Goal: Task Accomplishment & Management: Complete application form

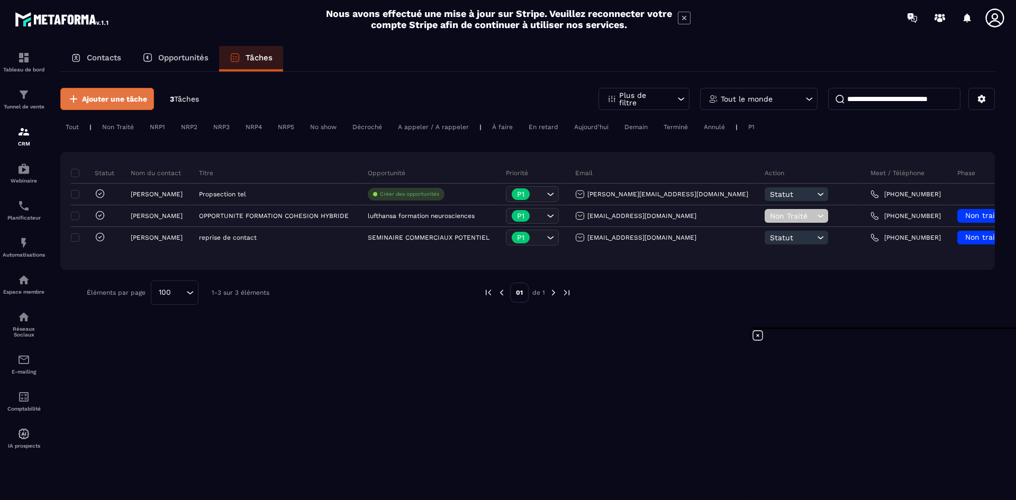
click at [97, 100] on span "Ajouter une tâche" at bounding box center [114, 99] width 65 height 11
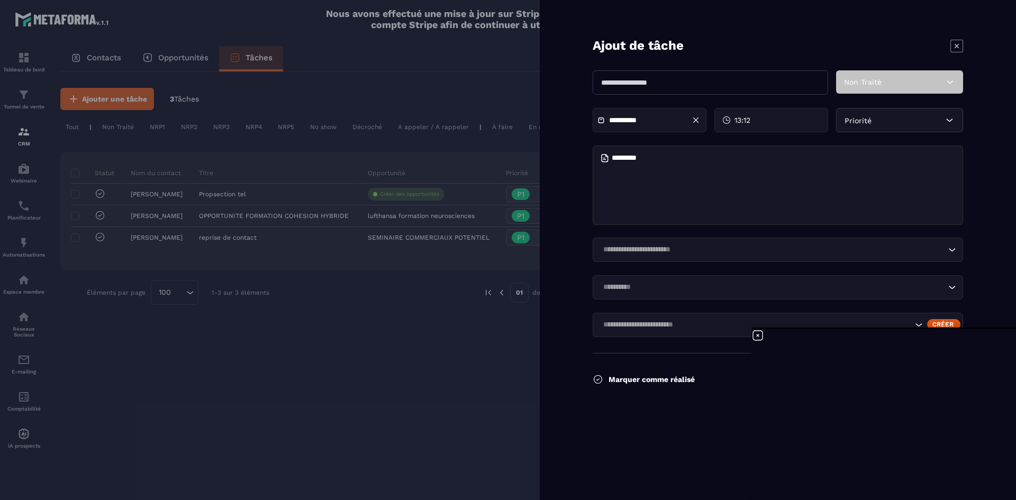
click at [653, 83] on input "text" at bounding box center [711, 82] width 236 height 24
type input "**********"
click at [653, 159] on textarea at bounding box center [778, 185] width 370 height 79
click at [929, 85] on div "Non Traité" at bounding box center [899, 81] width 127 height 23
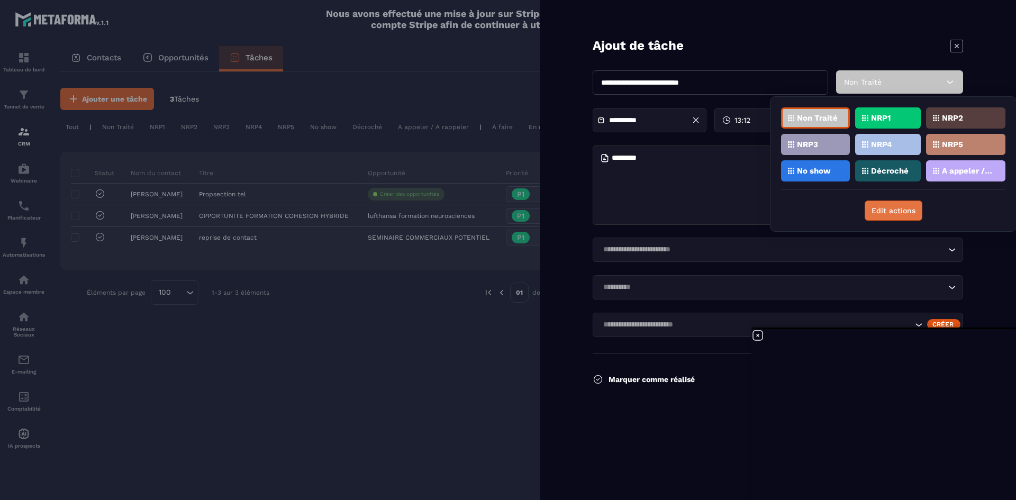
click at [890, 213] on button "Edit actions" at bounding box center [894, 211] width 58 height 20
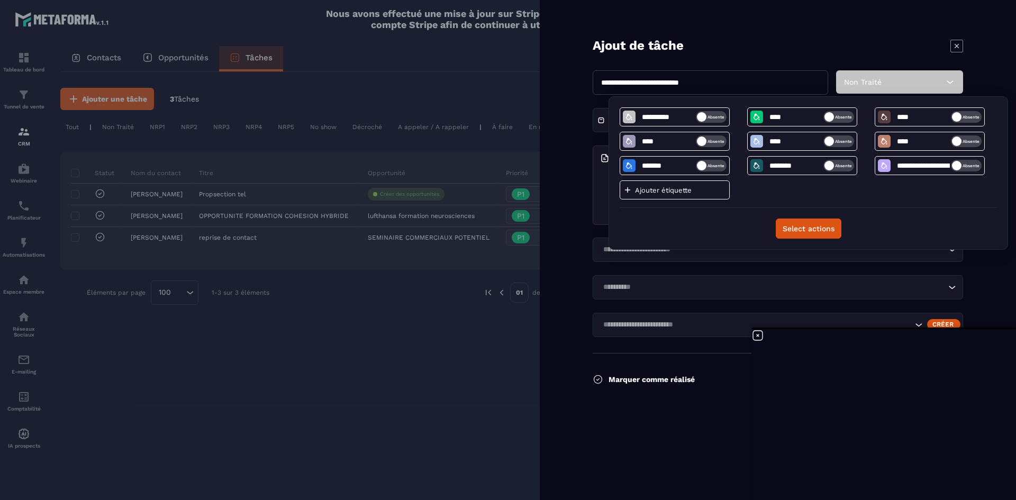
click at [652, 189] on p "Ajouter étiquette" at bounding box center [667, 190] width 64 height 8
click at [650, 194] on input at bounding box center [668, 190] width 55 height 9
type input "*****"
click at [797, 238] on button "Select actions" at bounding box center [809, 229] width 66 height 20
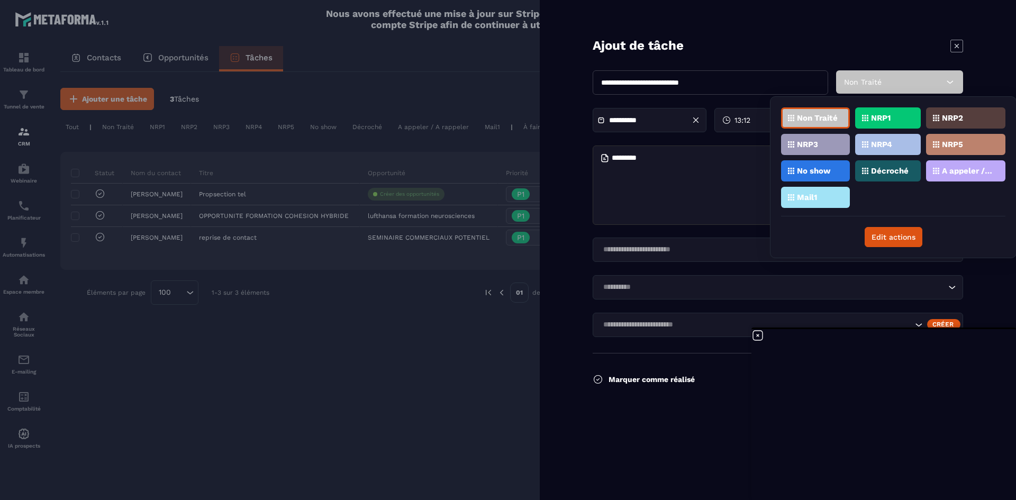
click at [667, 167] on textarea at bounding box center [778, 185] width 370 height 79
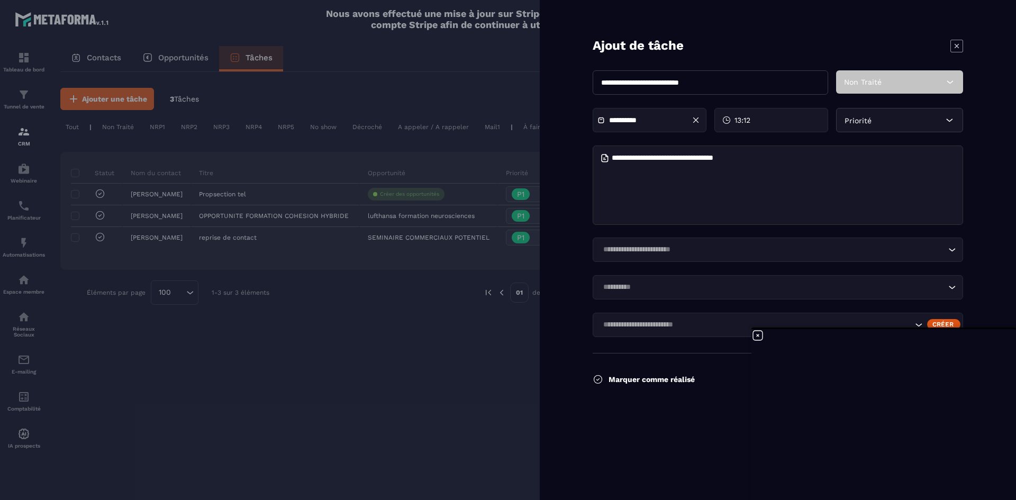
type textarea "**********"
click at [950, 86] on icon at bounding box center [950, 82] width 11 height 11
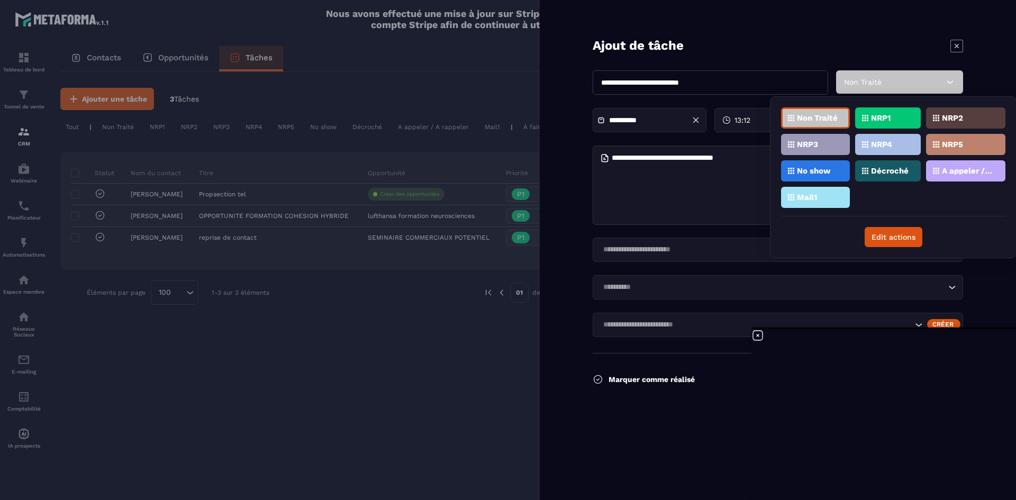
click at [820, 200] on div "Mail1" at bounding box center [815, 197] width 69 height 21
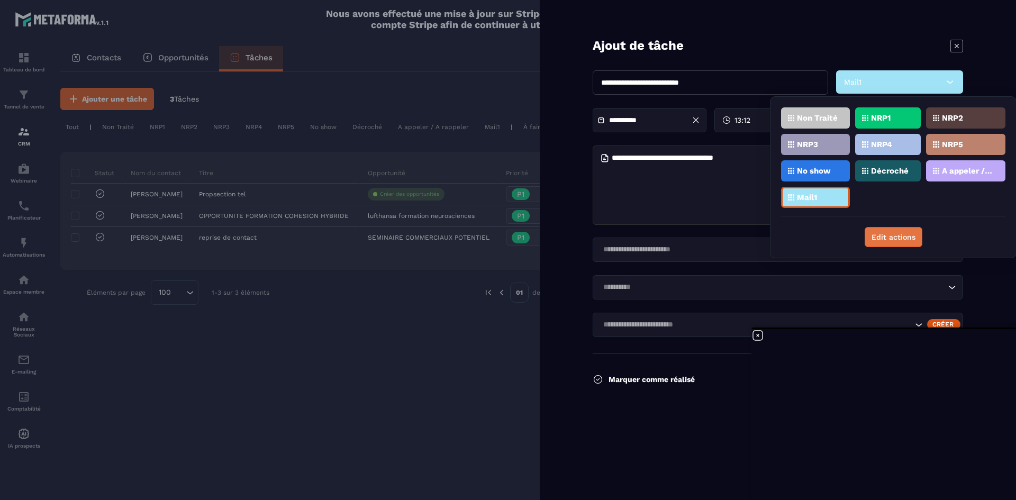
click at [898, 237] on button "Edit actions" at bounding box center [894, 237] width 58 height 20
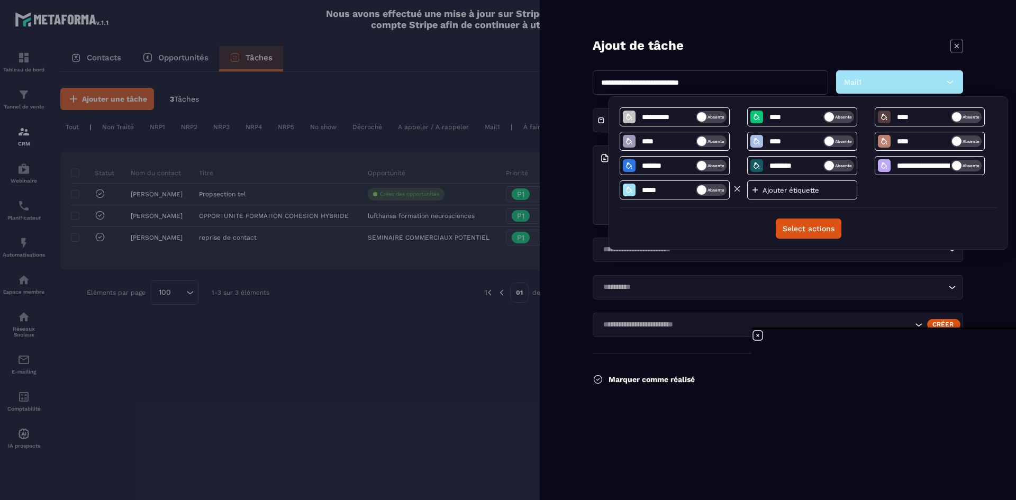
click at [718, 188] on span "Absente" at bounding box center [709, 190] width 31 height 12
click at [630, 188] on icon at bounding box center [629, 190] width 8 height 8
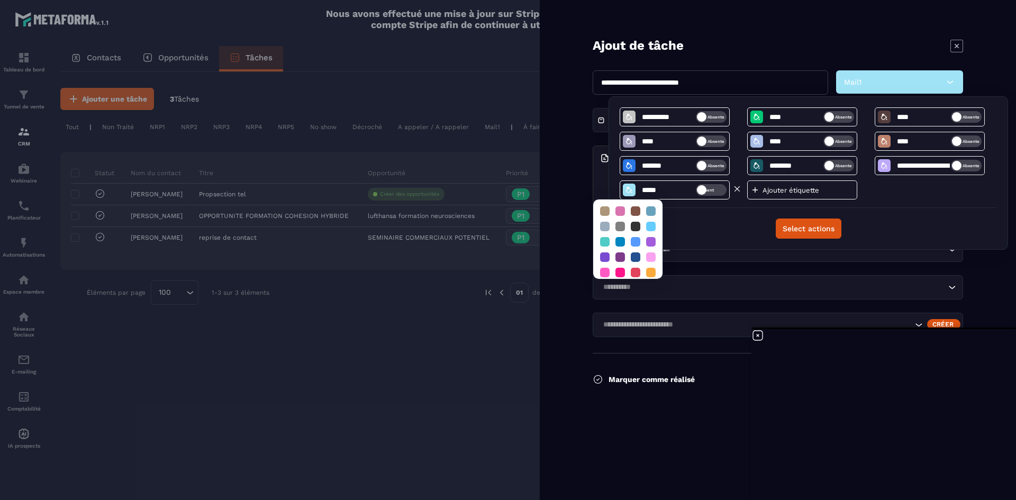
click at [708, 193] on span "Présent" at bounding box center [713, 190] width 31 height 12
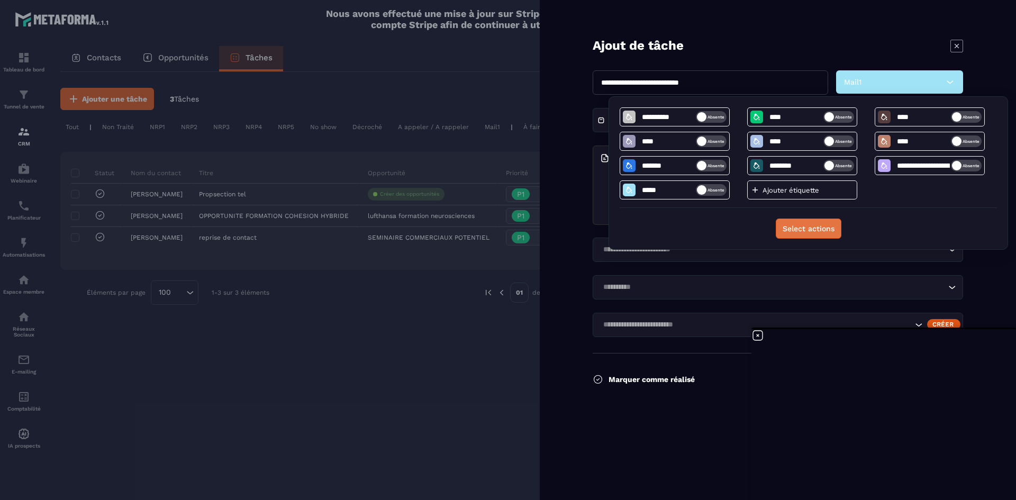
click at [791, 239] on button "Select actions" at bounding box center [809, 229] width 66 height 20
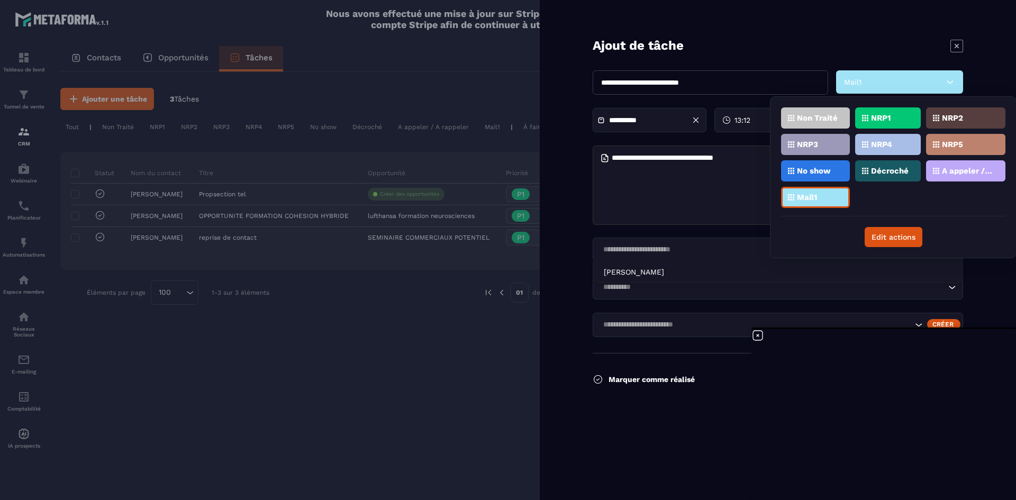
click at [661, 251] on input "Search for option" at bounding box center [773, 250] width 346 height 12
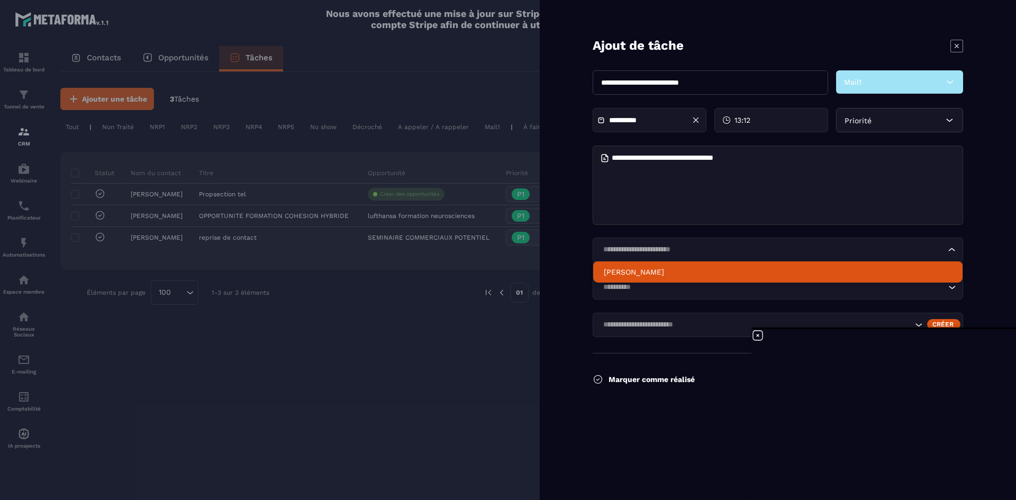
click at [649, 280] on li "[PERSON_NAME]" at bounding box center [777, 271] width 369 height 21
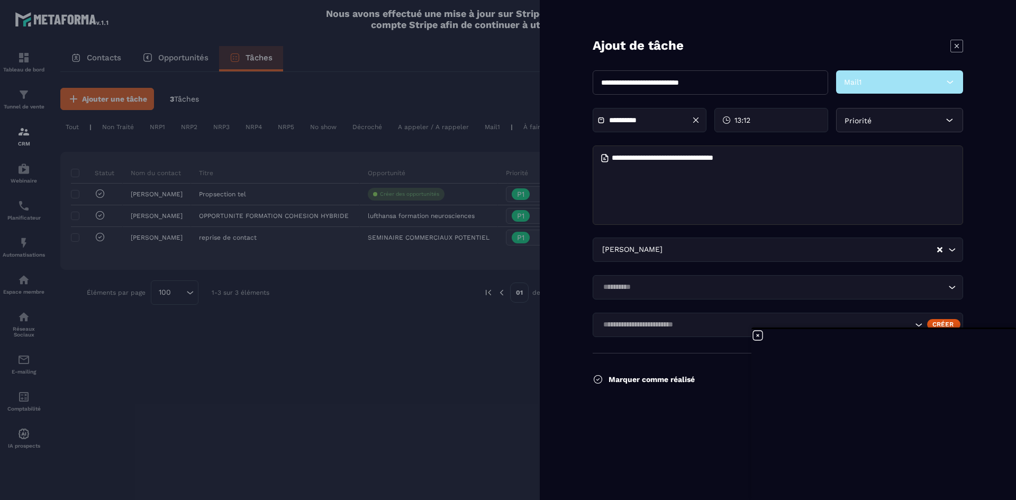
click at [679, 288] on input "Search for option" at bounding box center [773, 288] width 346 height 12
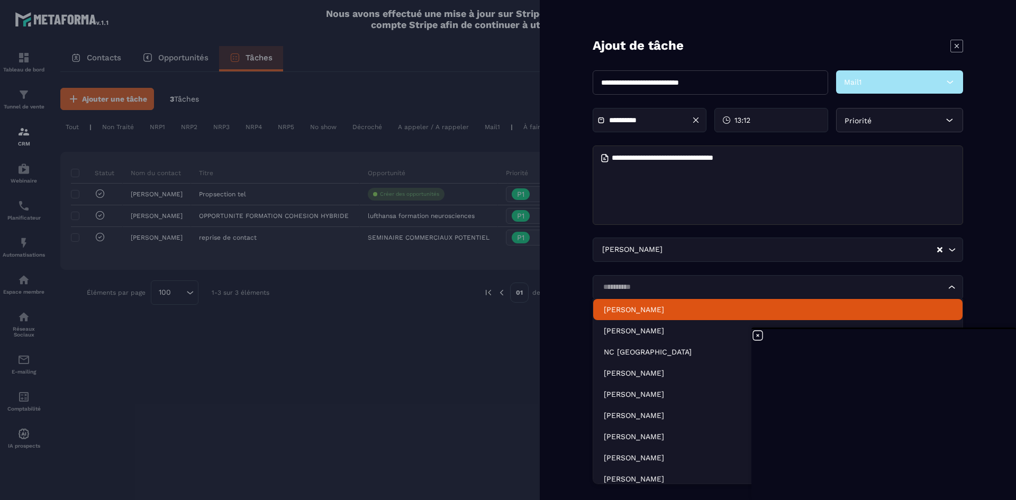
click at [640, 309] on p "[PERSON_NAME]" at bounding box center [778, 309] width 348 height 11
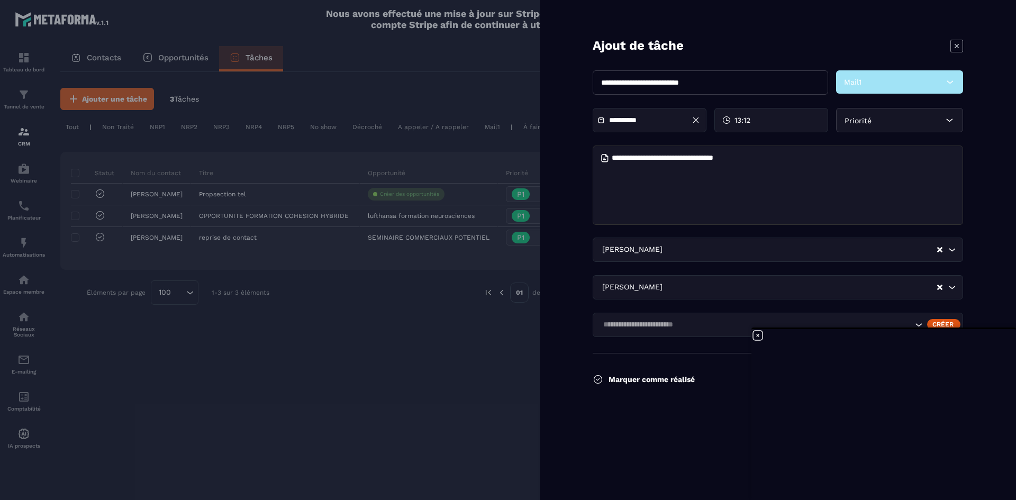
click at [757, 334] on icon at bounding box center [758, 335] width 13 height 13
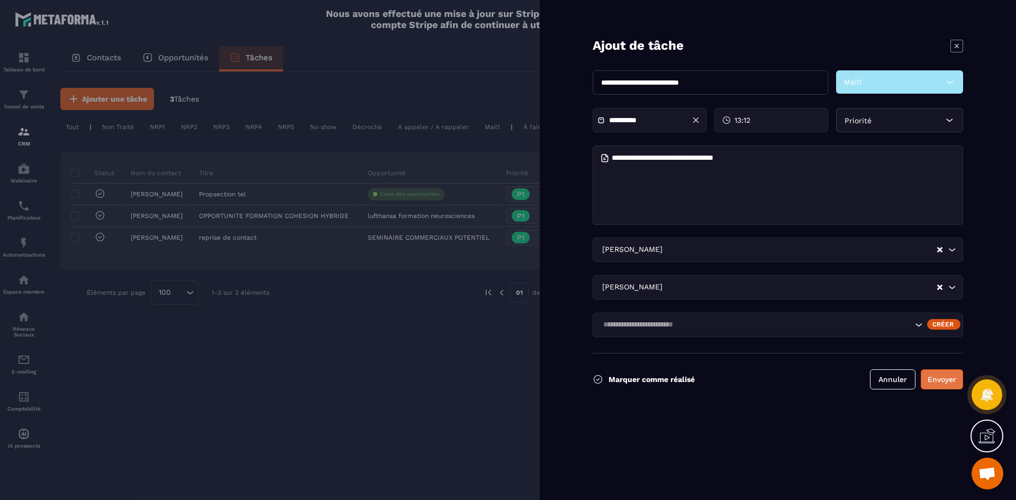
click at [937, 376] on button "Envoyer" at bounding box center [942, 379] width 42 height 20
type input "**********"
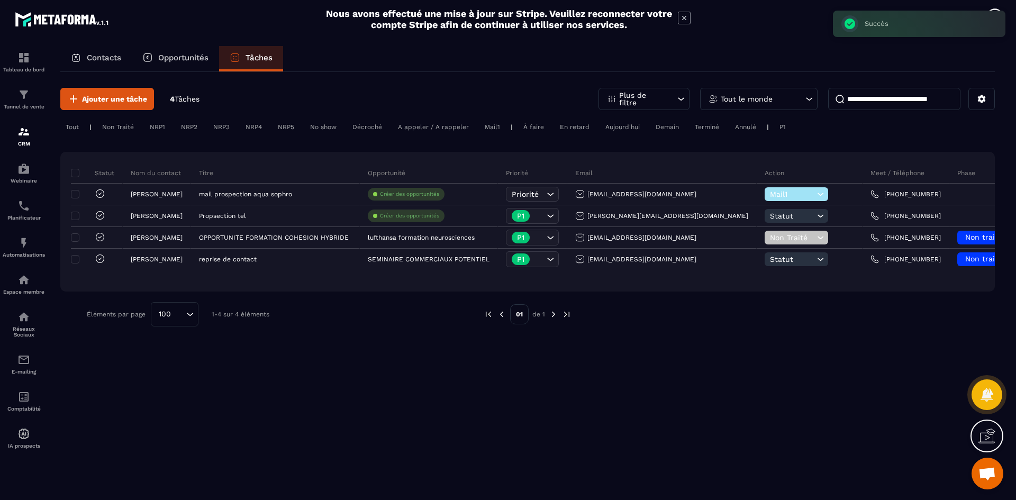
click at [250, 62] on div "Tâches" at bounding box center [251, 58] width 64 height 25
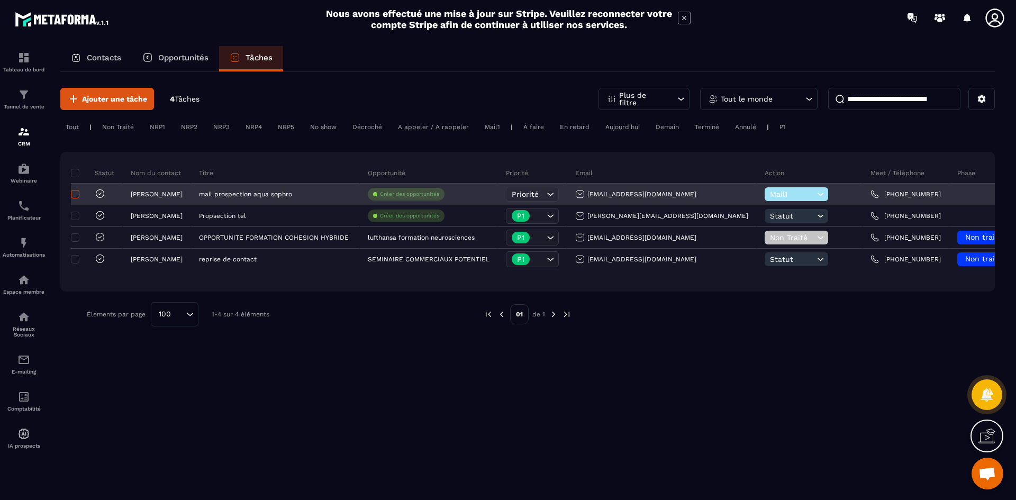
click at [71, 196] on span at bounding box center [75, 194] width 8 height 8
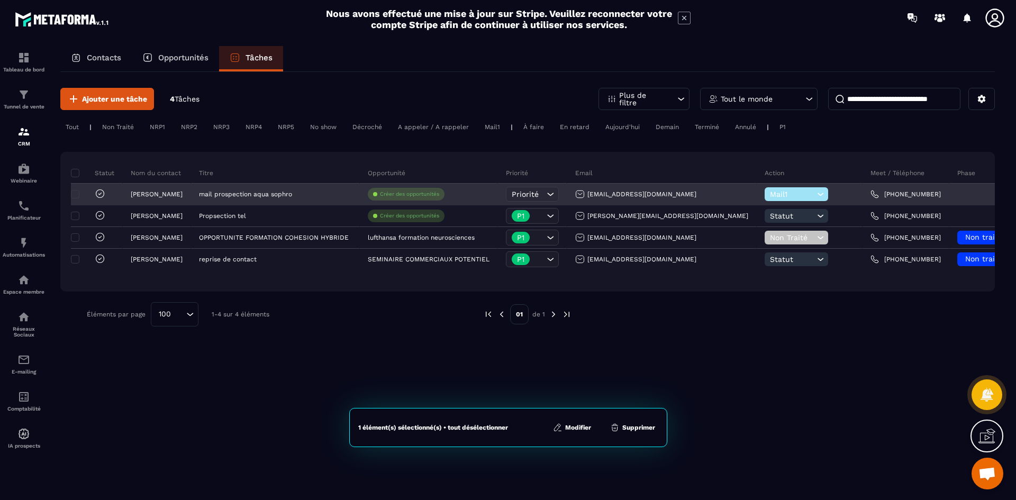
click at [950, 191] on div at bounding box center [984, 194] width 69 height 21
click at [950, 200] on div at bounding box center [984, 194] width 69 height 21
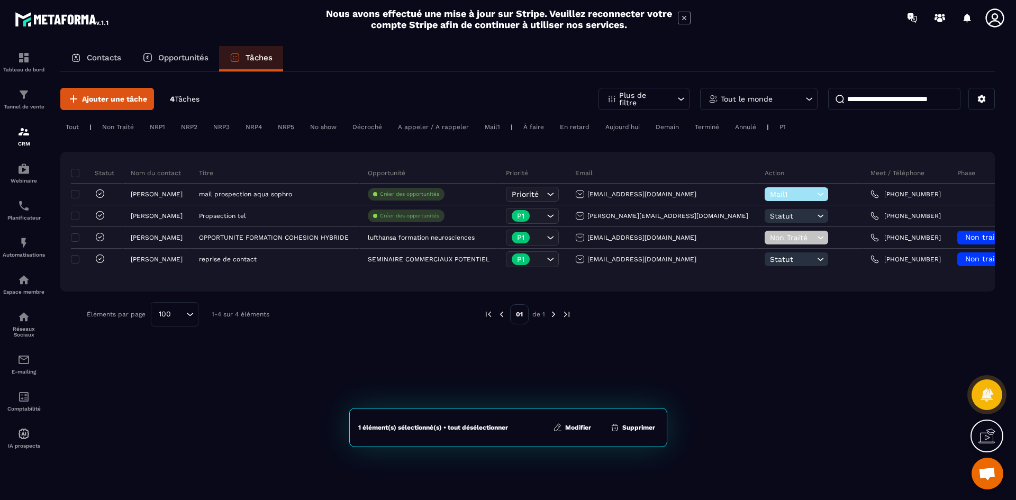
click at [957, 171] on p "Phase" at bounding box center [966, 173] width 18 height 8
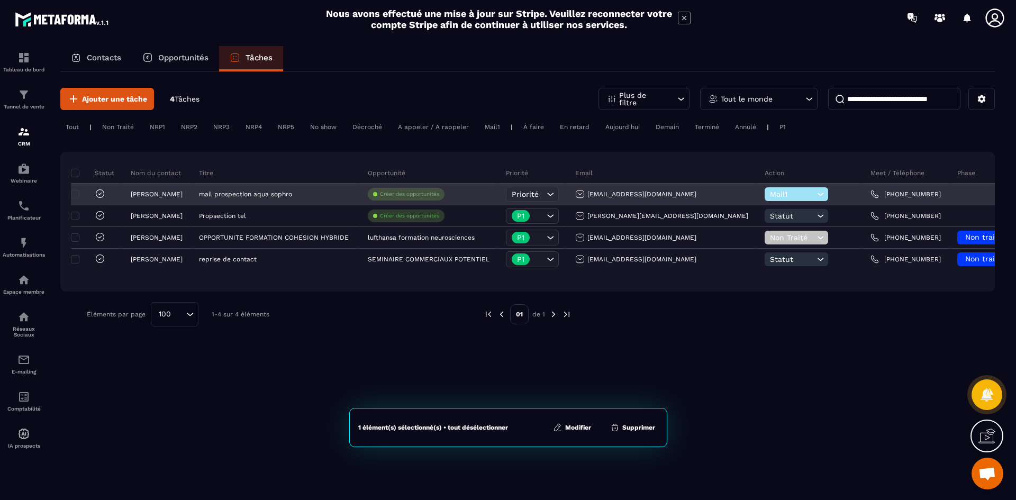
click at [153, 198] on div "[PERSON_NAME]" at bounding box center [157, 194] width 68 height 21
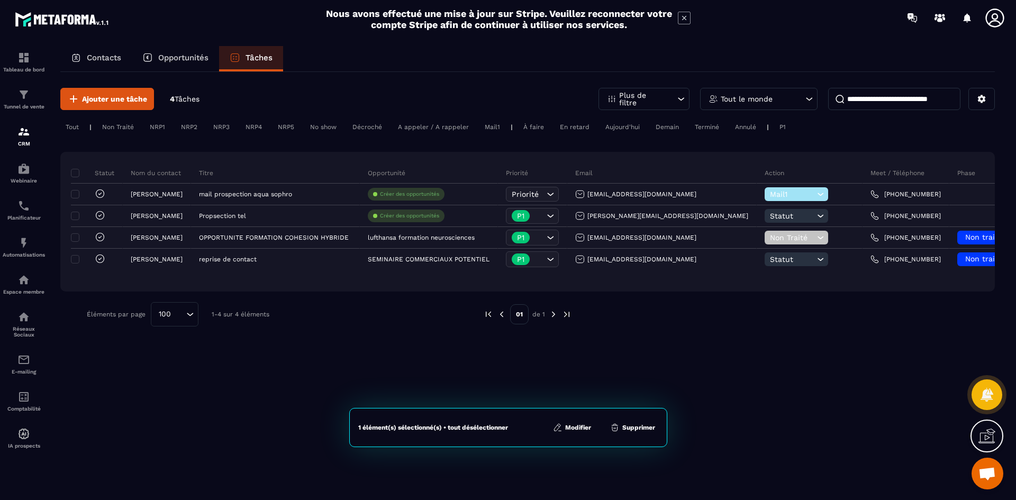
click at [584, 431] on button "Modifier" at bounding box center [572, 427] width 44 height 11
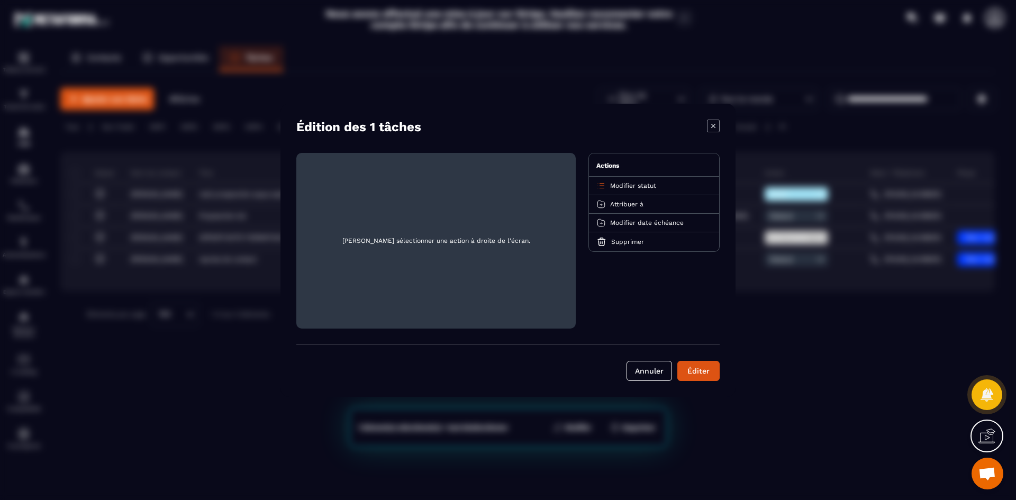
click at [648, 187] on span "Modifier statut" at bounding box center [633, 185] width 46 height 7
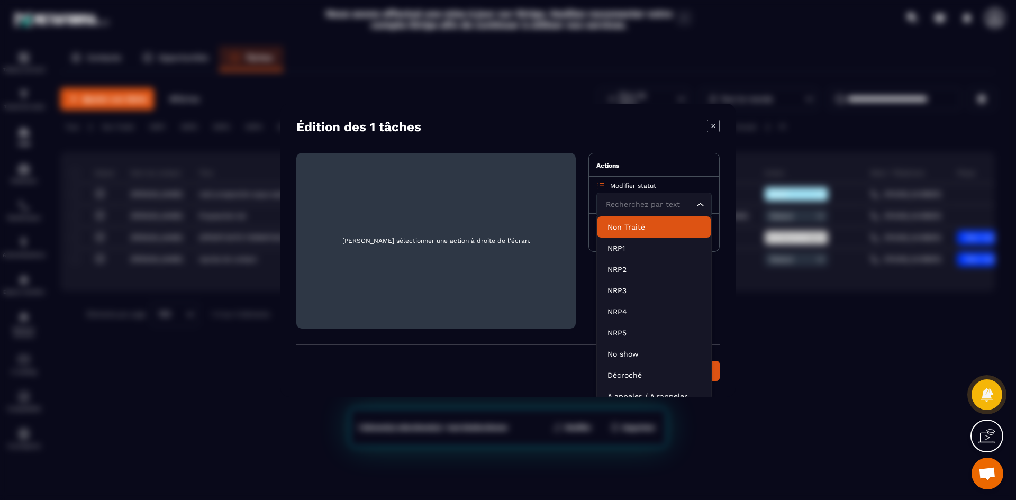
click at [711, 128] on icon "Modal window" at bounding box center [713, 126] width 13 height 13
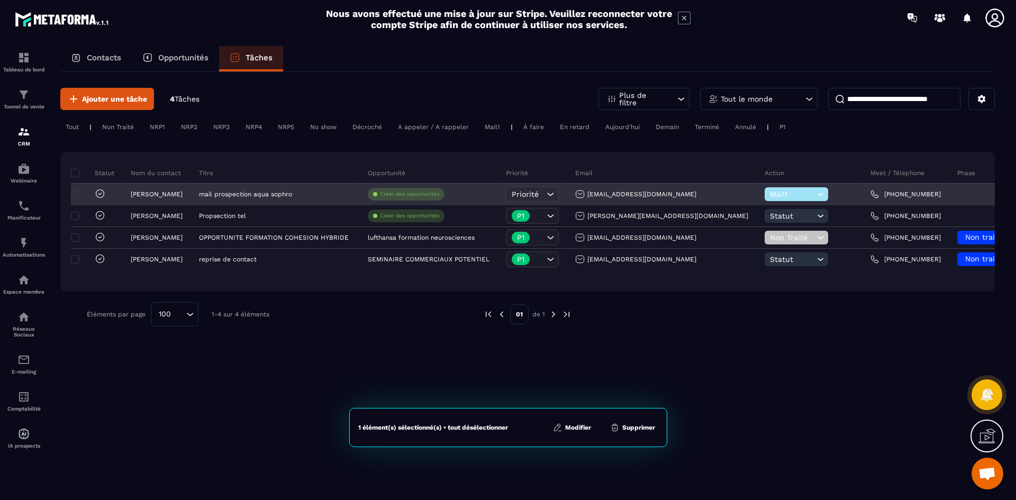
click at [919, 188] on div "[PHONE_NUMBER]" at bounding box center [906, 194] width 87 height 21
click at [920, 188] on div "[PHONE_NUMBER]" at bounding box center [906, 194] width 87 height 21
click at [889, 192] on link "[PHONE_NUMBER]" at bounding box center [906, 194] width 70 height 8
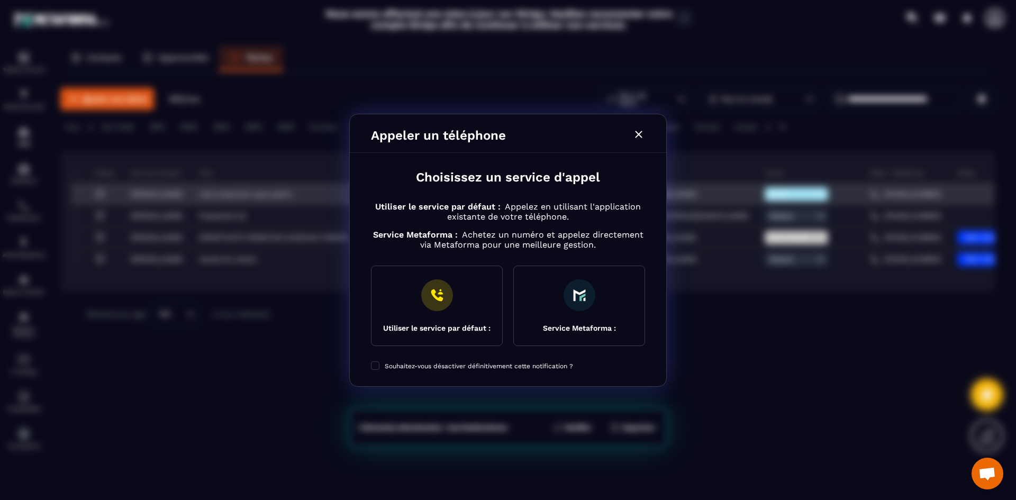
click at [889, 192] on div "Modal window" at bounding box center [508, 250] width 1016 height 500
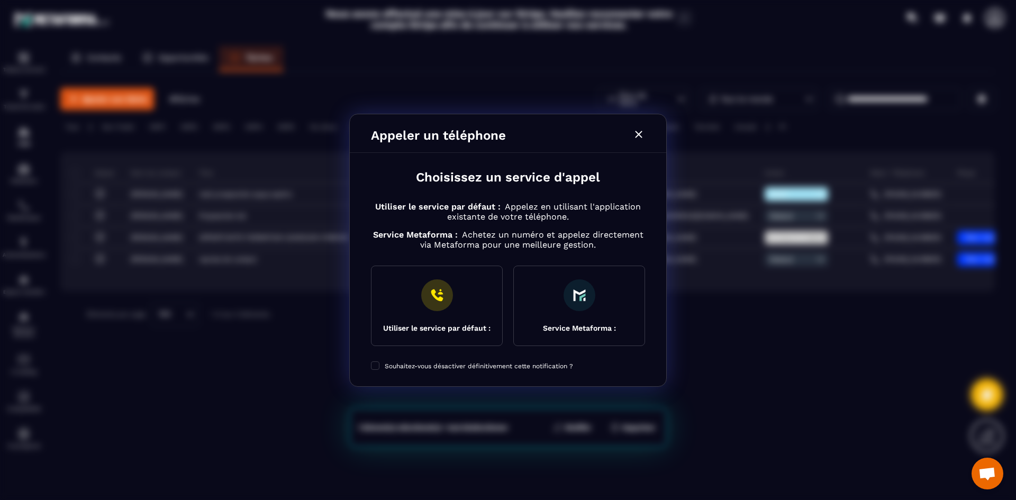
click at [644, 144] on div "Appeler un téléphone" at bounding box center [508, 133] width 317 height 39
click at [641, 133] on icon "Modal window" at bounding box center [638, 134] width 13 height 13
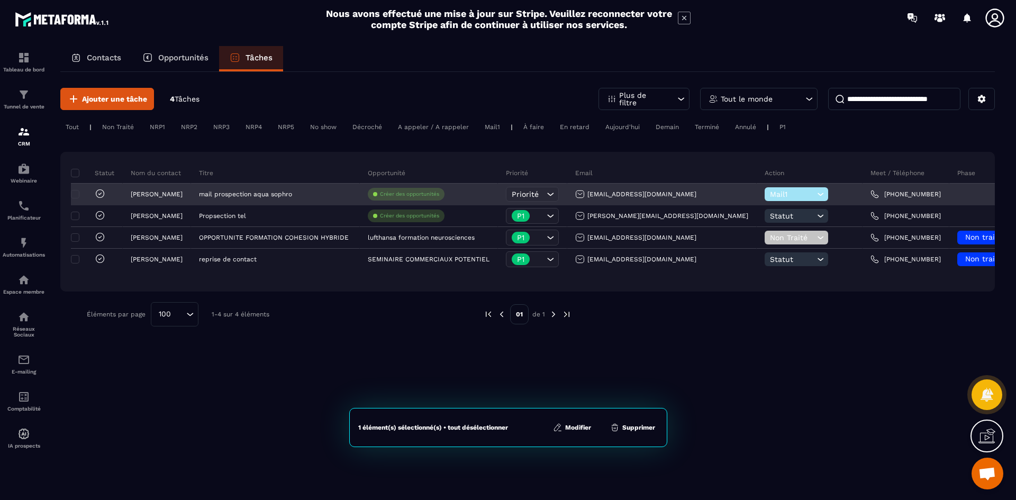
click at [554, 196] on icon at bounding box center [550, 194] width 11 height 11
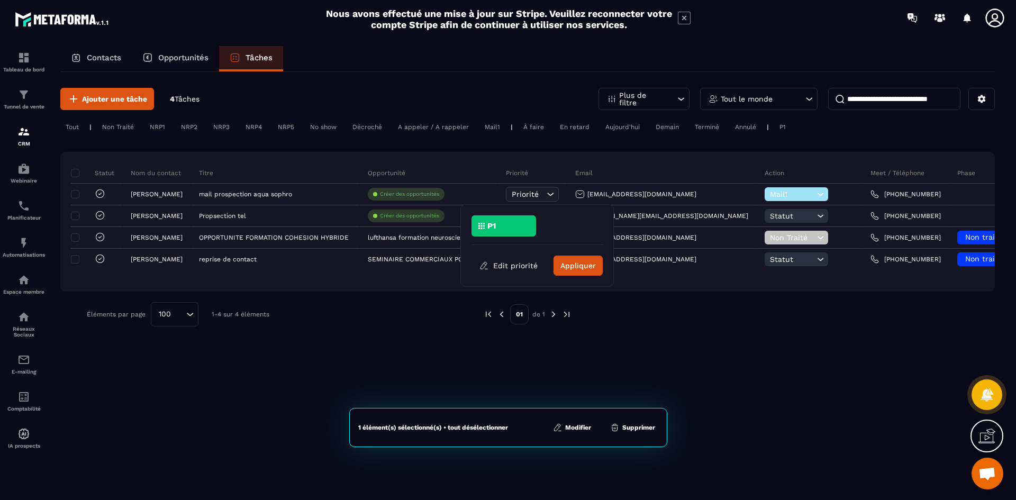
click at [521, 227] on div "P1" at bounding box center [504, 225] width 65 height 21
click at [572, 268] on button "Appliquer" at bounding box center [578, 266] width 49 height 20
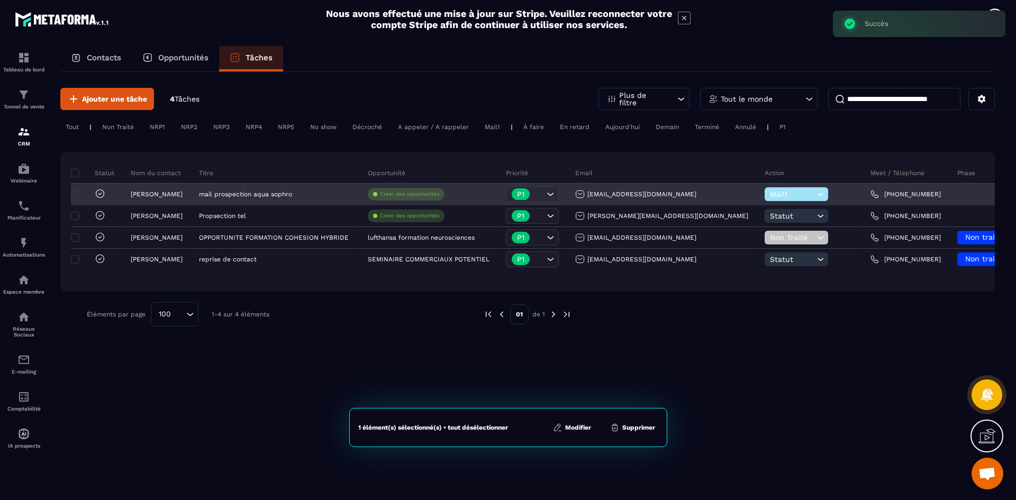
click at [894, 196] on link "[PHONE_NUMBER]" at bounding box center [906, 194] width 70 height 8
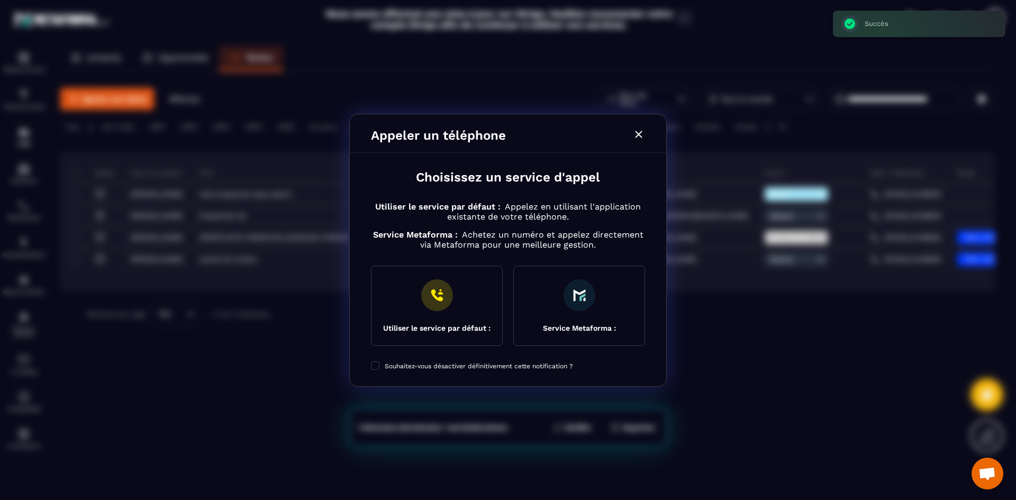
click at [640, 139] on icon "Modal window" at bounding box center [638, 134] width 13 height 13
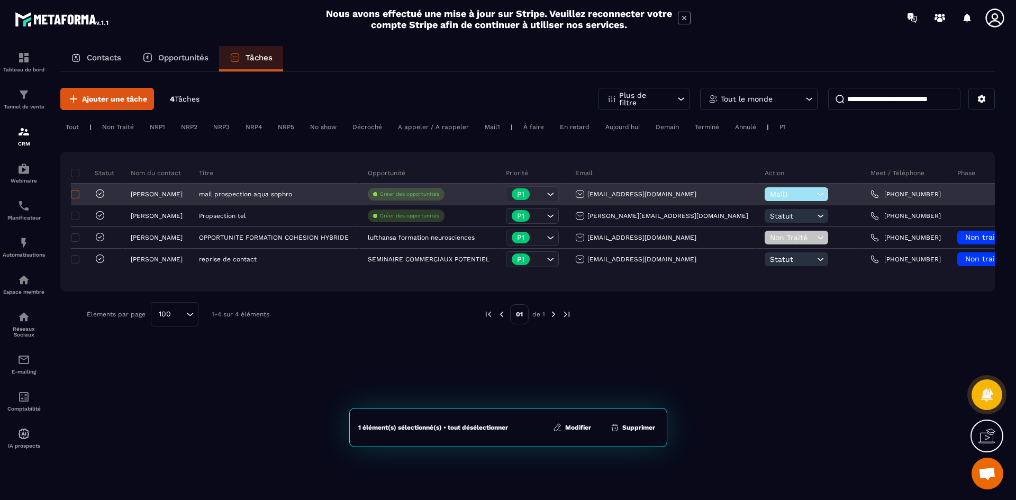
click at [75, 190] on span at bounding box center [75, 194] width 8 height 8
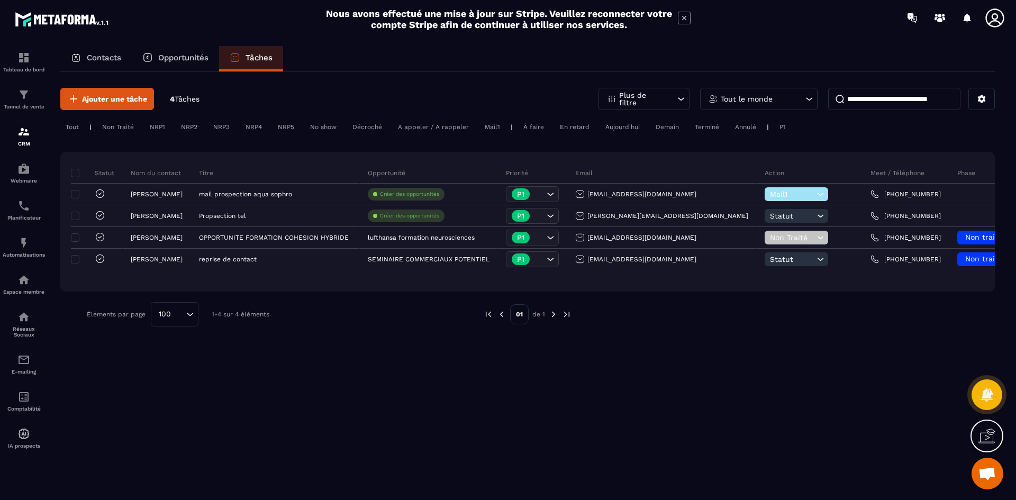
click at [255, 61] on p "Tâches" at bounding box center [259, 58] width 27 height 10
click at [493, 129] on div "Mail1" at bounding box center [493, 127] width 26 height 13
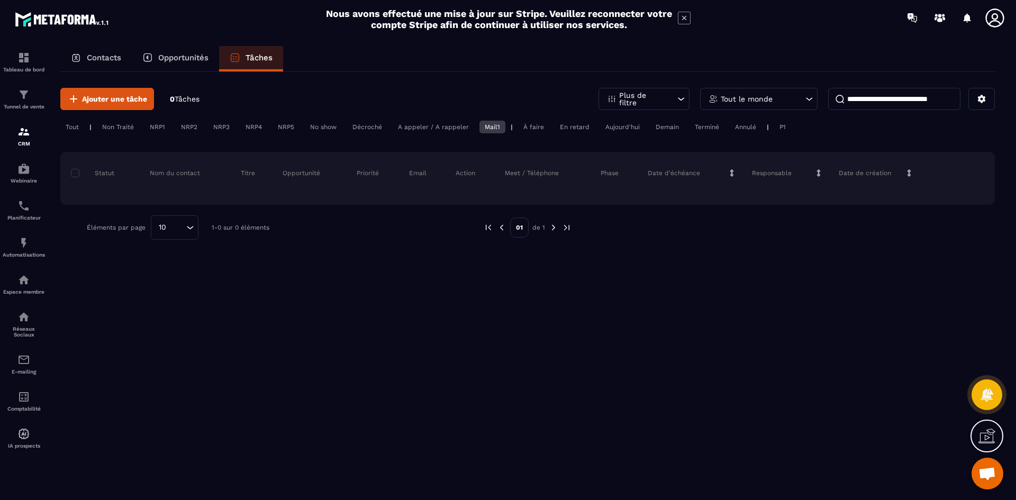
click at [480, 129] on div "A appeler / A rappeler" at bounding box center [493, 127] width 26 height 13
click at [393, 127] on div "Décroché" at bounding box center [434, 127] width 82 height 13
click at [730, 125] on div "Aujourd'hui" at bounding box center [746, 127] width 32 height 13
click at [75, 128] on div "Tout" at bounding box center [72, 127] width 24 height 13
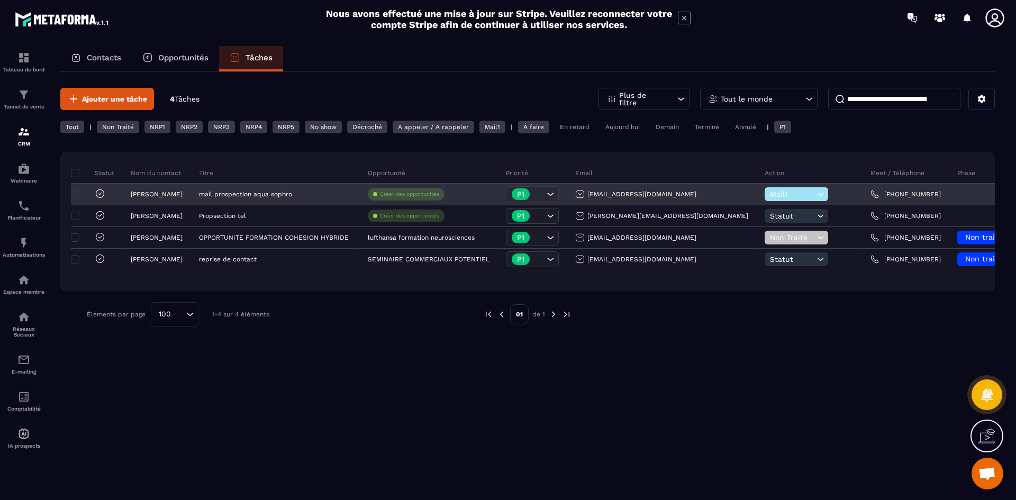
click at [430, 193] on p "Créer des opportunités" at bounding box center [409, 194] width 59 height 7
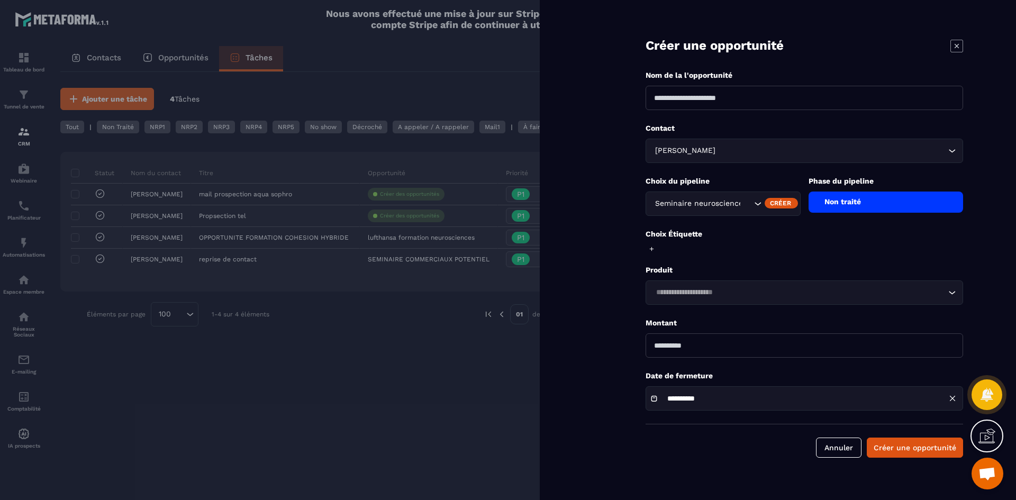
click at [888, 199] on div "Non traité" at bounding box center [886, 202] width 155 height 21
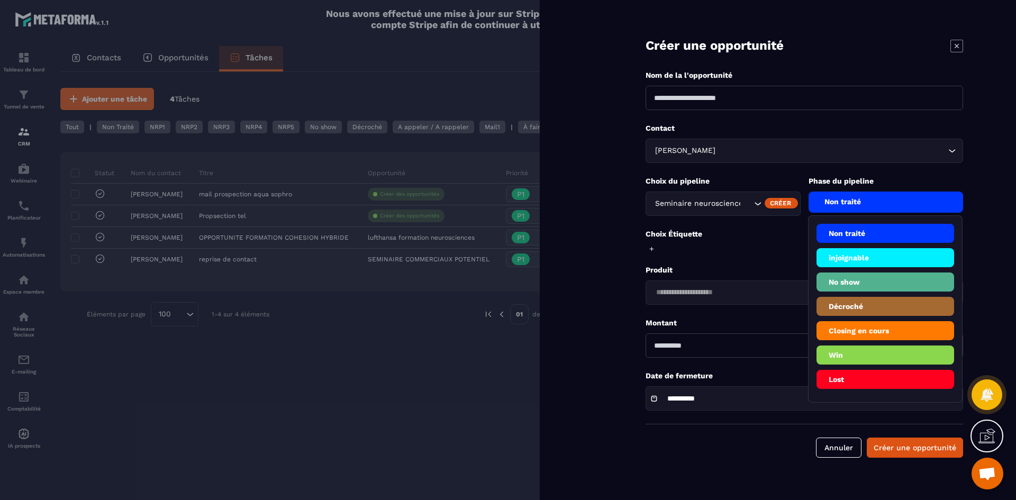
click at [762, 203] on icon "Search for option" at bounding box center [758, 203] width 11 height 11
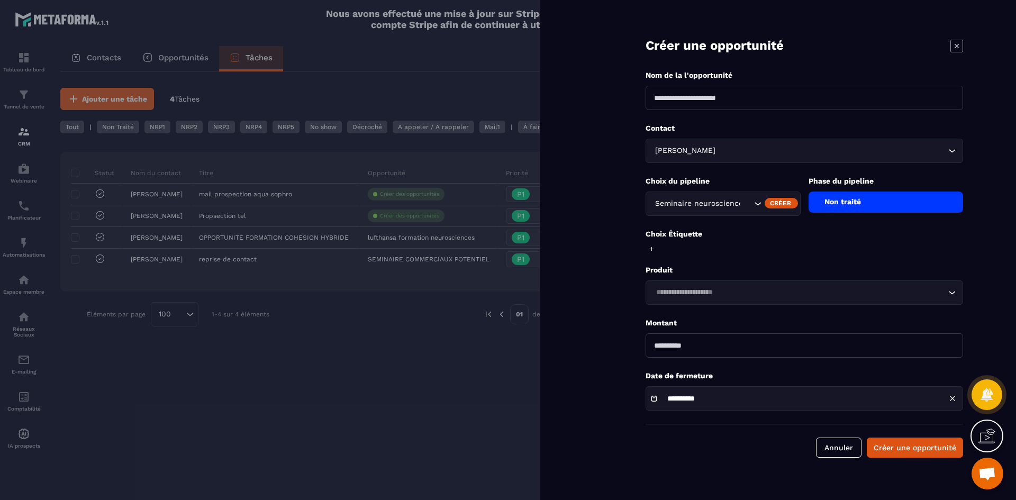
click at [762, 203] on div "Search for option" at bounding box center [775, 203] width 44 height 11
click at [961, 45] on icon at bounding box center [957, 46] width 13 height 13
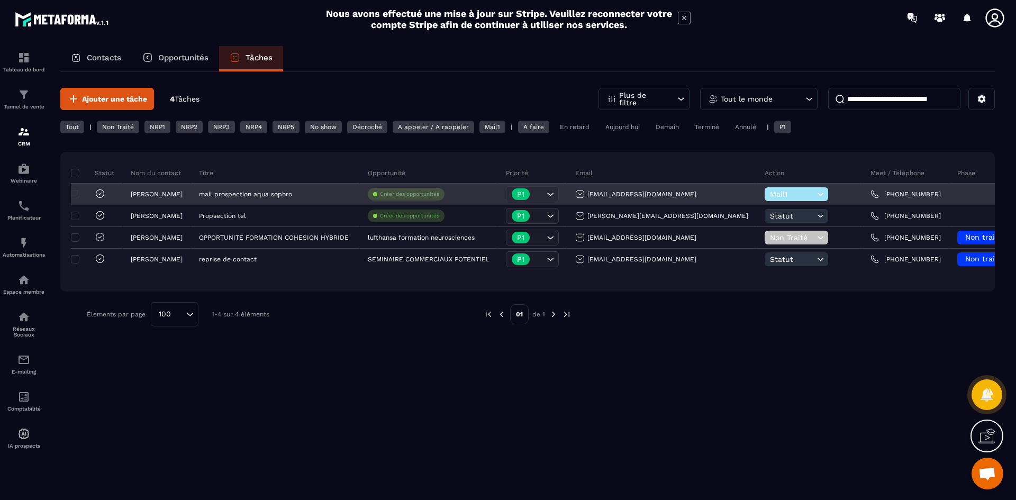
click at [950, 187] on div at bounding box center [984, 194] width 69 height 21
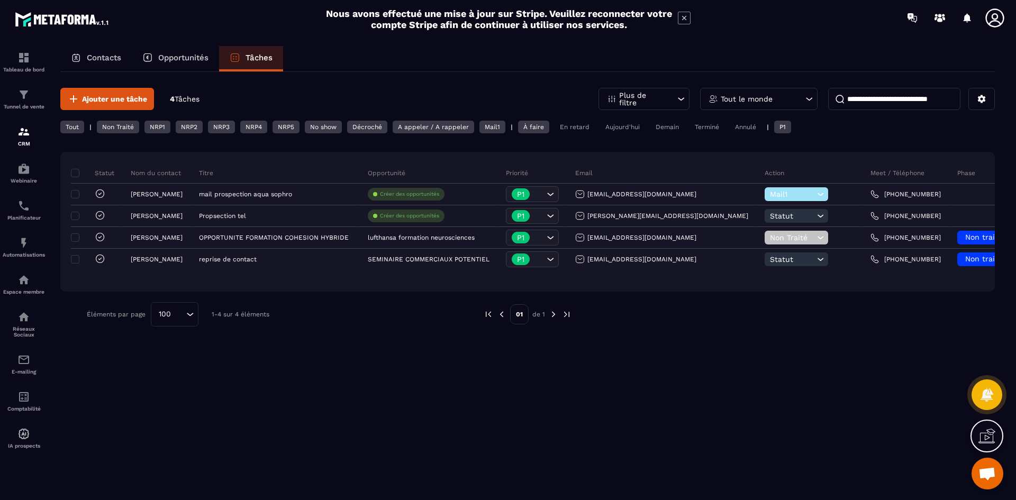
click at [180, 99] on span "Tâches" at bounding box center [187, 99] width 25 height 8
click at [75, 126] on div "Tout" at bounding box center [72, 127] width 24 height 13
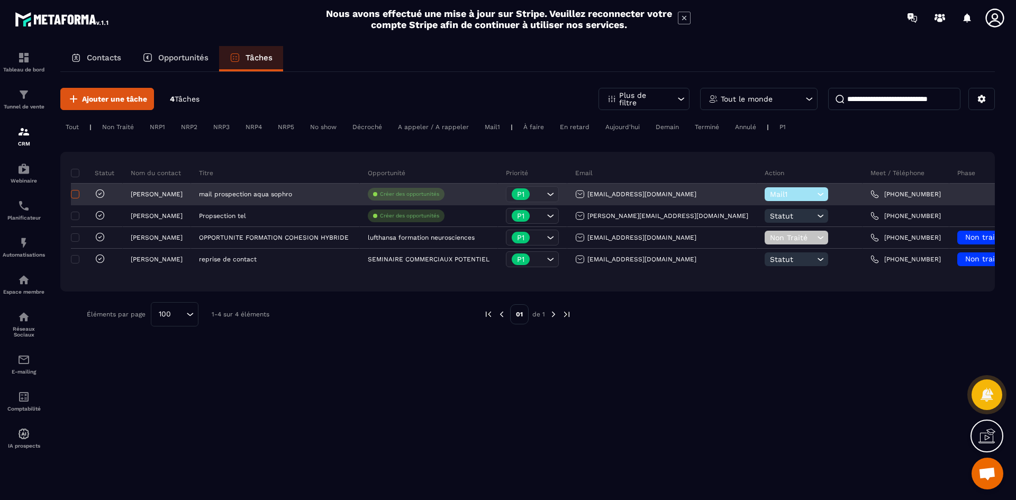
click at [74, 193] on span at bounding box center [75, 194] width 8 height 8
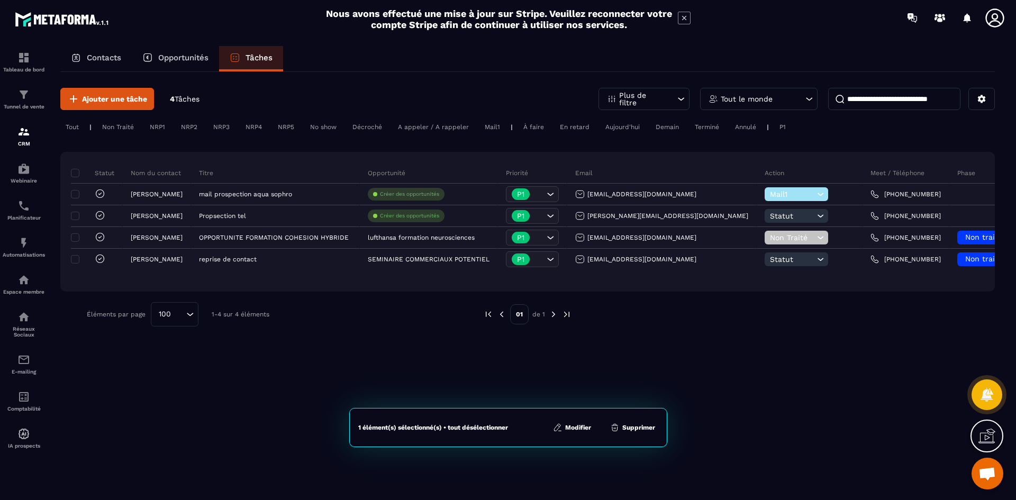
click at [585, 428] on button "Modifier" at bounding box center [572, 427] width 44 height 11
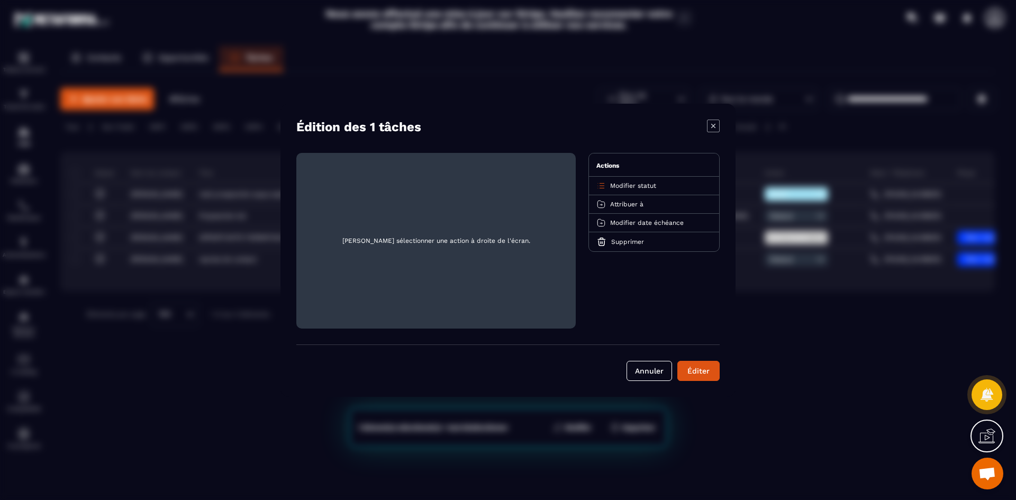
click at [633, 204] on span "Attribuer à" at bounding box center [626, 204] width 33 height 7
click at [646, 245] on p "[PERSON_NAME]" at bounding box center [654, 245] width 93 height 11
click at [623, 186] on span "Modifier statut" at bounding box center [633, 185] width 46 height 7
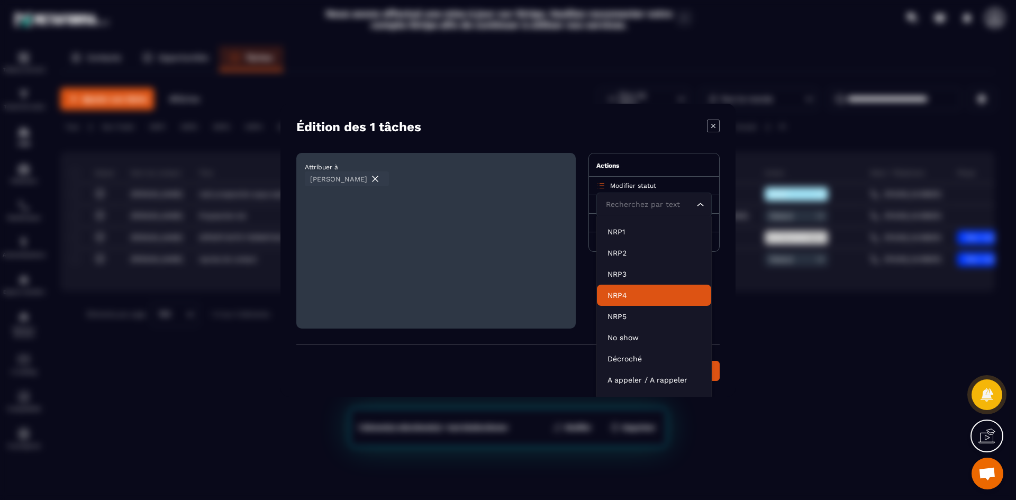
scroll to position [27, 0]
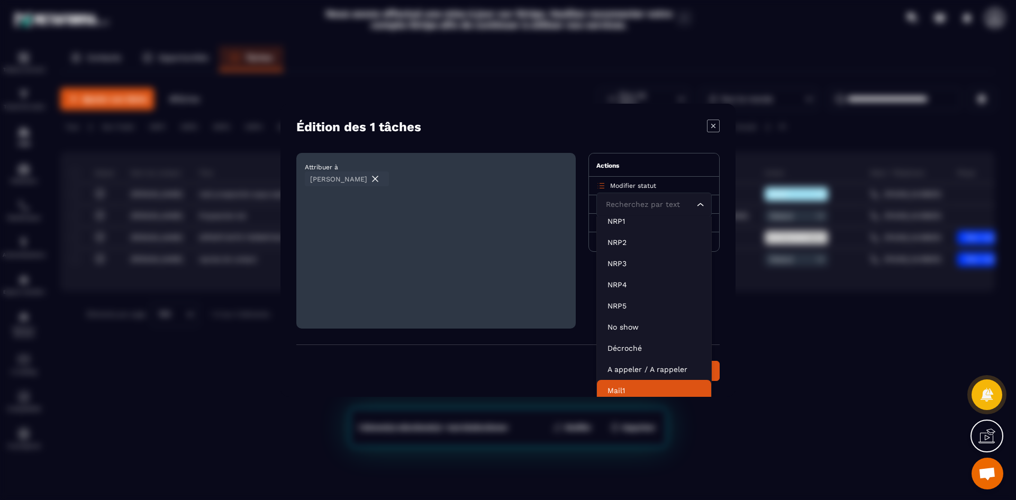
click at [623, 386] on p "Mail1" at bounding box center [654, 390] width 93 height 11
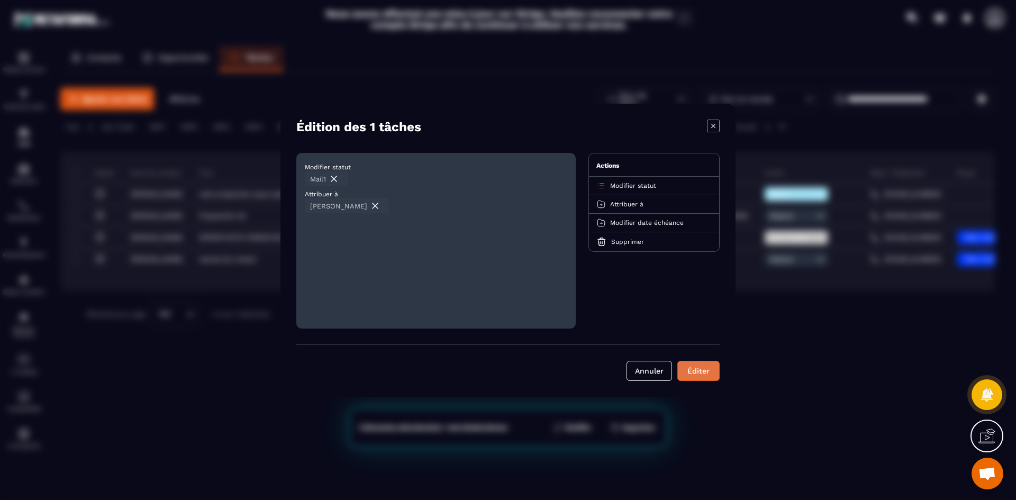
click at [700, 375] on div "Éditer" at bounding box center [698, 371] width 29 height 11
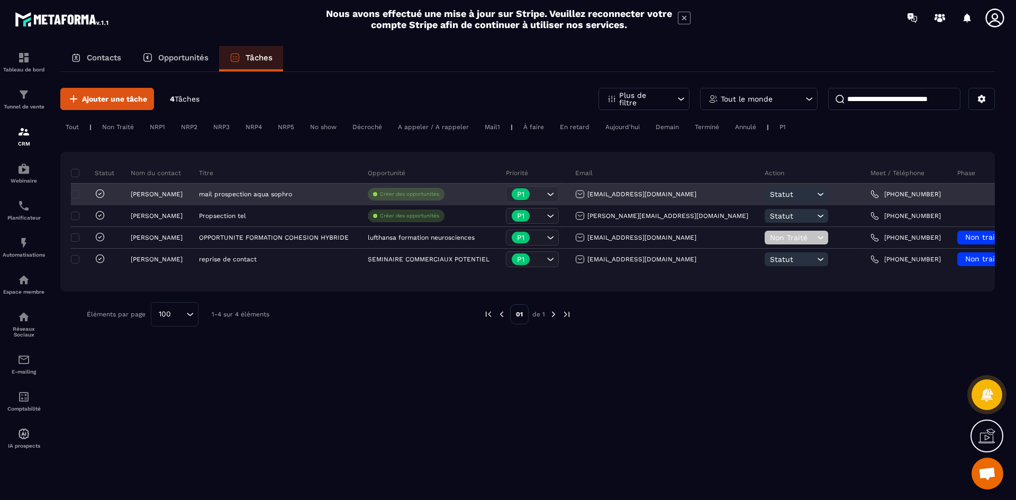
click at [816, 198] on icon at bounding box center [821, 194] width 10 height 11
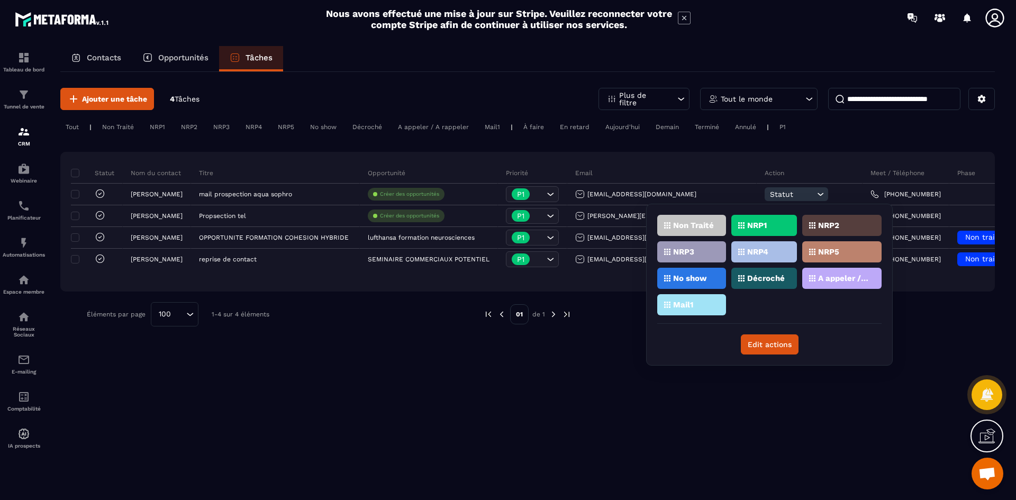
click at [684, 312] on div "Mail1" at bounding box center [691, 304] width 69 height 21
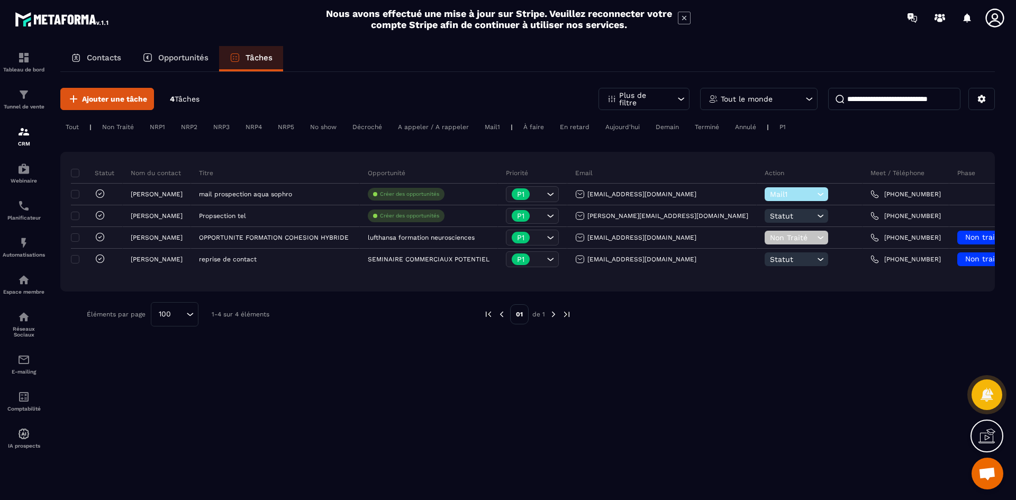
click at [462, 392] on div "**********" at bounding box center [527, 285] width 935 height 427
click at [176, 59] on p "Opportunités" at bounding box center [183, 58] width 50 height 10
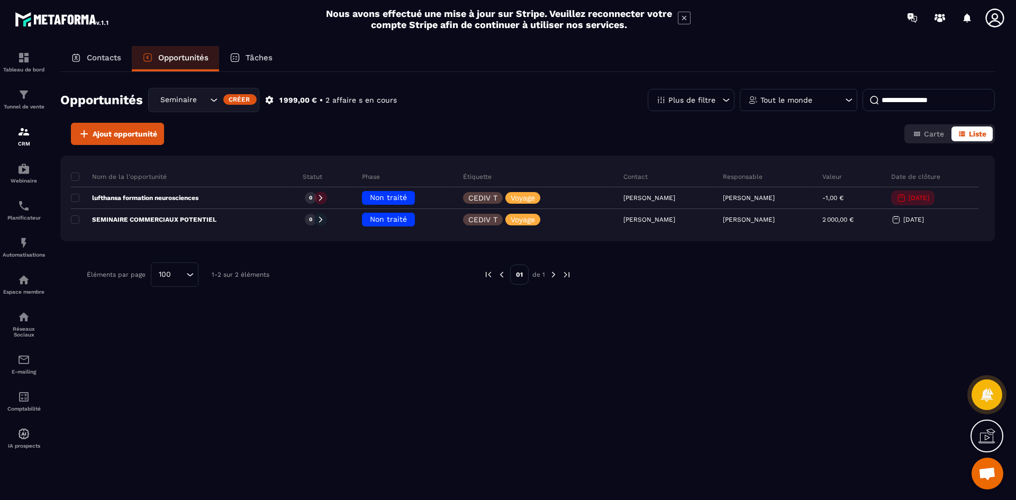
click at [85, 59] on div "Contacts" at bounding box center [95, 58] width 71 height 25
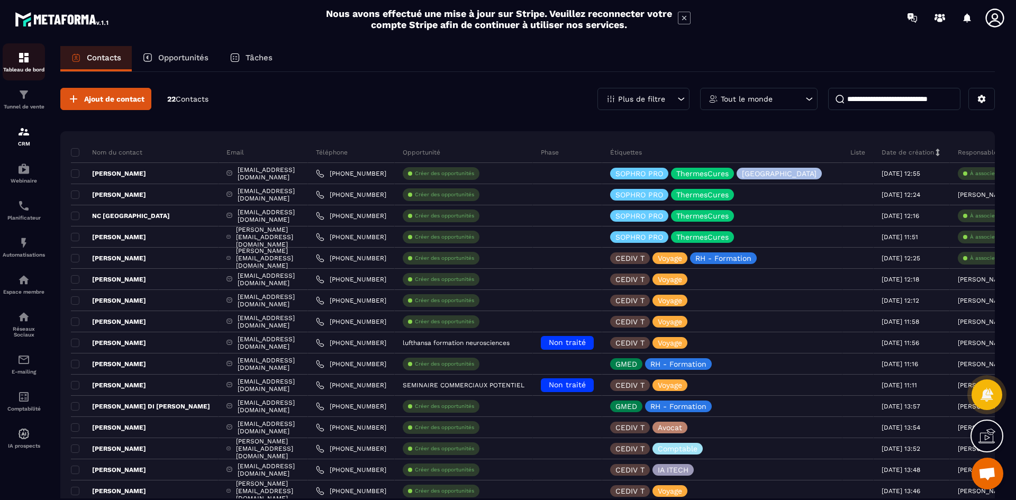
click at [20, 65] on div "Tableau de bord" at bounding box center [24, 61] width 42 height 21
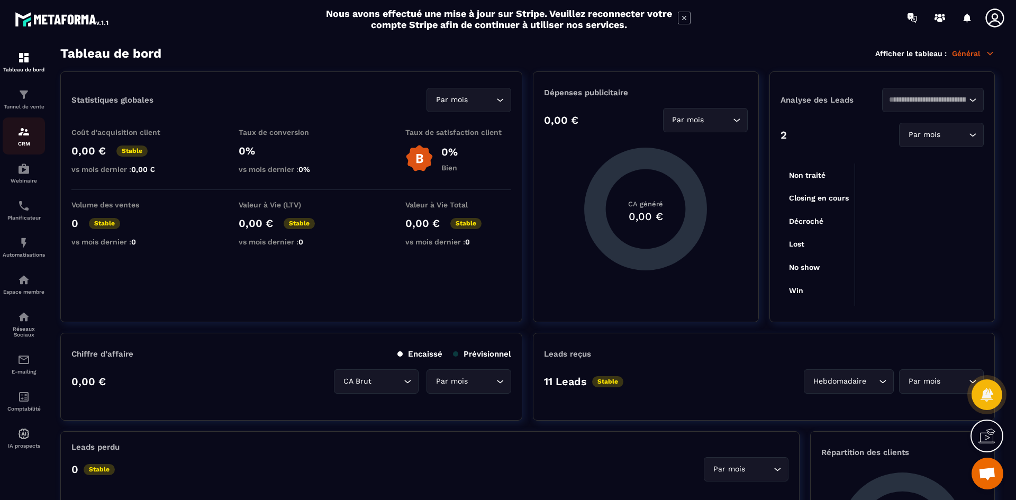
click at [20, 131] on img at bounding box center [23, 131] width 13 height 13
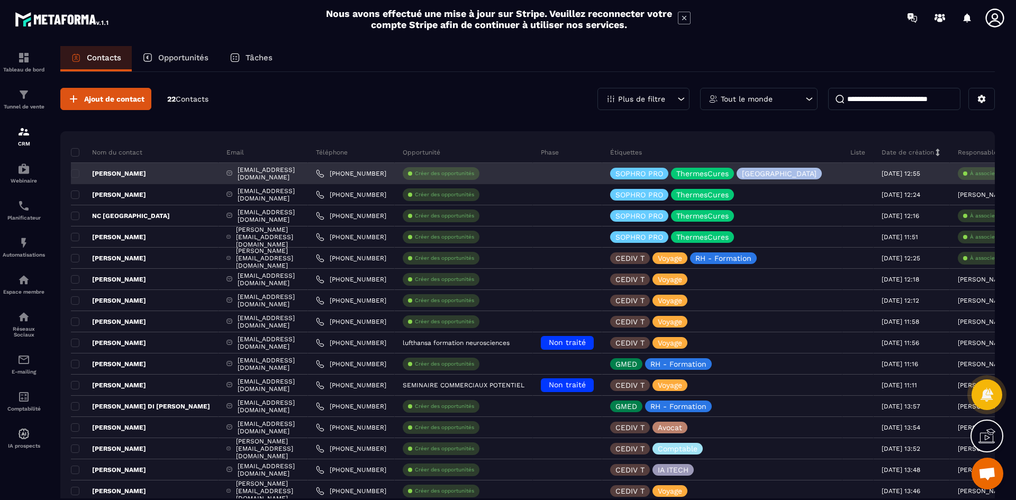
click at [979, 175] on div "À associe" at bounding box center [979, 173] width 42 height 13
click at [973, 173] on p "À associe" at bounding box center [982, 173] width 25 height 7
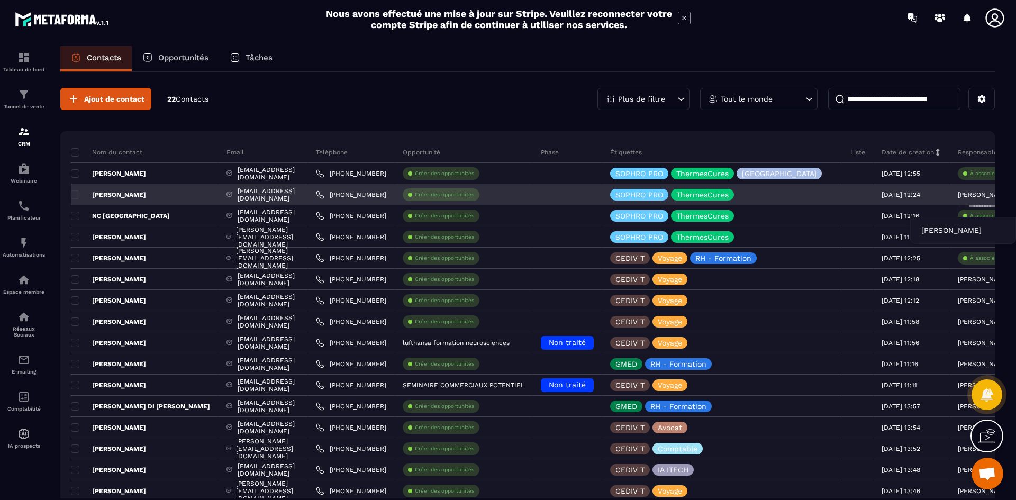
click at [973, 194] on p "[PERSON_NAME]" at bounding box center [984, 194] width 52 height 7
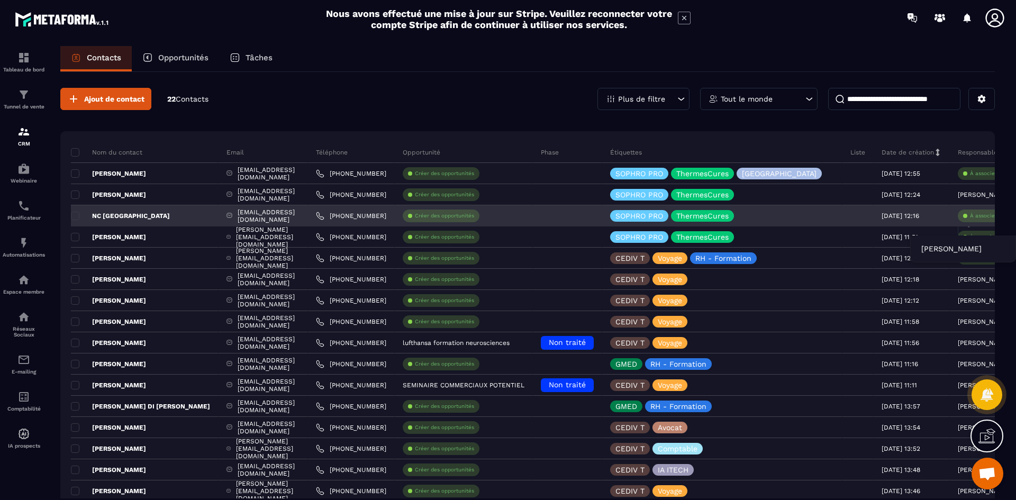
click at [974, 213] on p "À associe" at bounding box center [982, 215] width 25 height 7
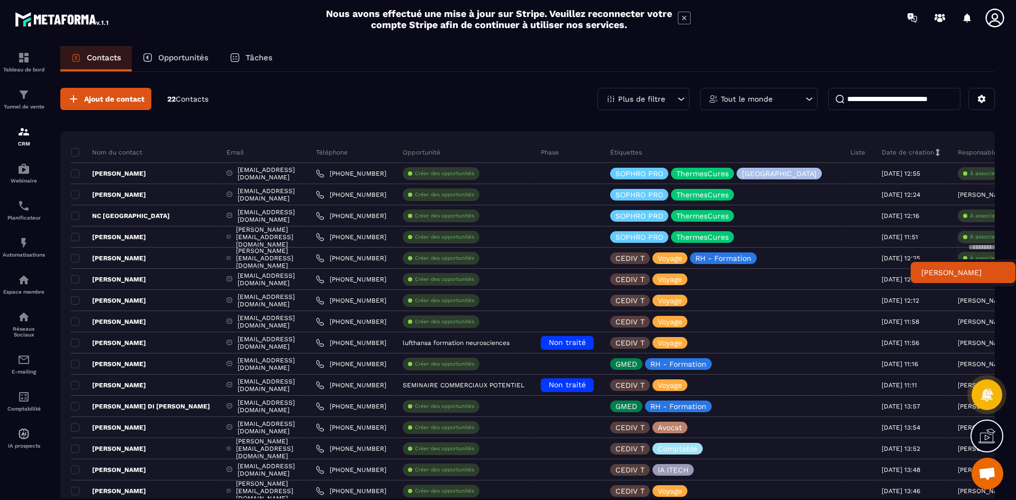
click at [959, 273] on p "[PERSON_NAME]" at bounding box center [963, 272] width 84 height 11
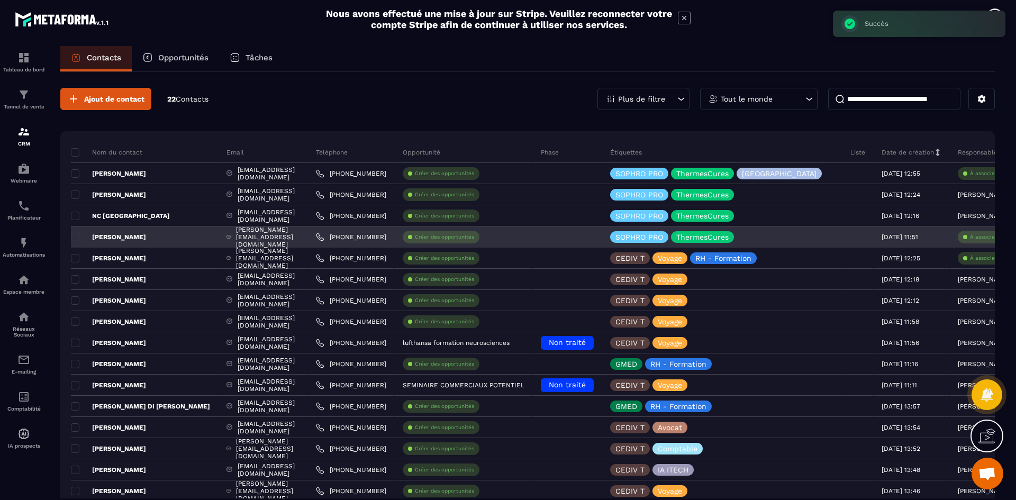
click at [970, 237] on p "À associe" at bounding box center [982, 236] width 25 height 7
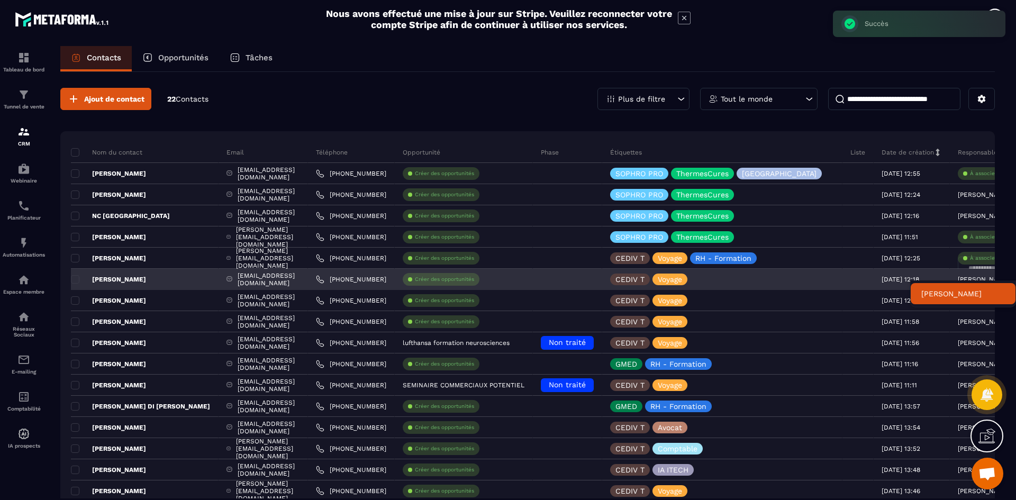
click at [964, 278] on p "[PERSON_NAME]" at bounding box center [984, 279] width 52 height 7
click at [963, 282] on p "[PERSON_NAME]" at bounding box center [984, 279] width 52 height 7
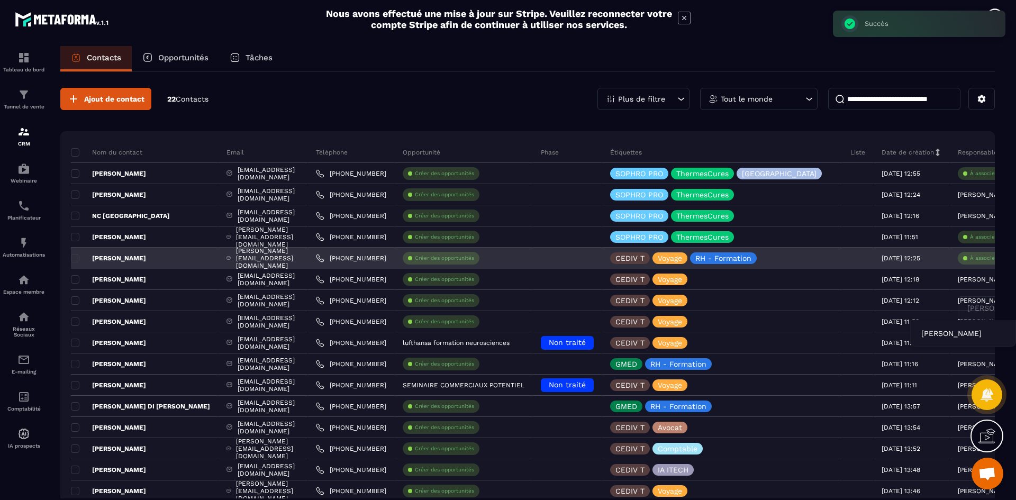
click at [956, 265] on div "À associe" at bounding box center [984, 258] width 68 height 21
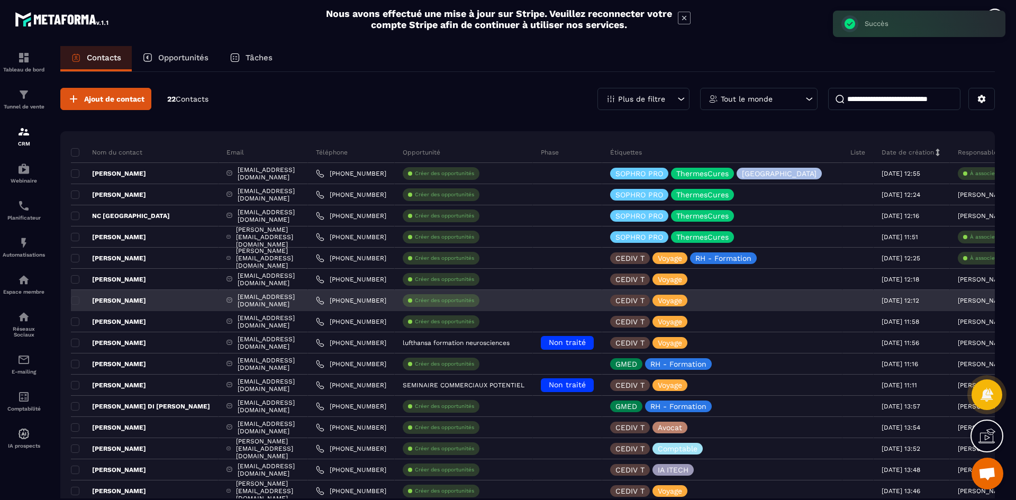
click at [958, 302] on p "[PERSON_NAME]" at bounding box center [984, 300] width 52 height 7
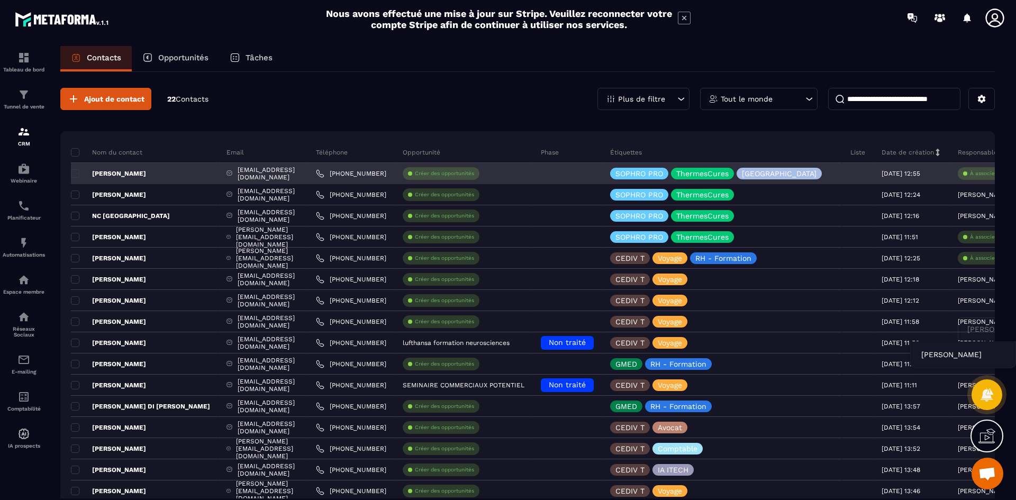
click at [970, 175] on p "À associe" at bounding box center [982, 173] width 25 height 7
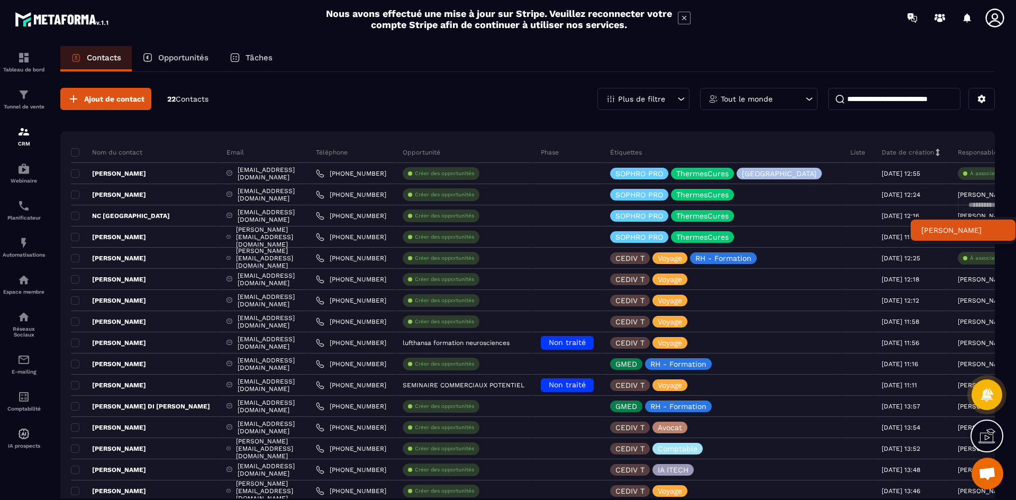
click at [955, 227] on p "[PERSON_NAME]" at bounding box center [963, 230] width 84 height 11
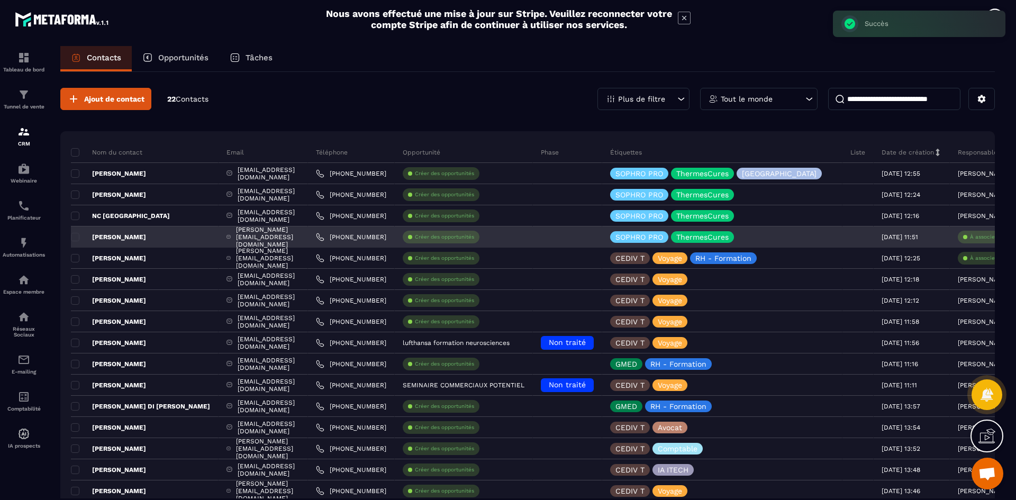
click at [970, 238] on p "À associe" at bounding box center [982, 236] width 25 height 7
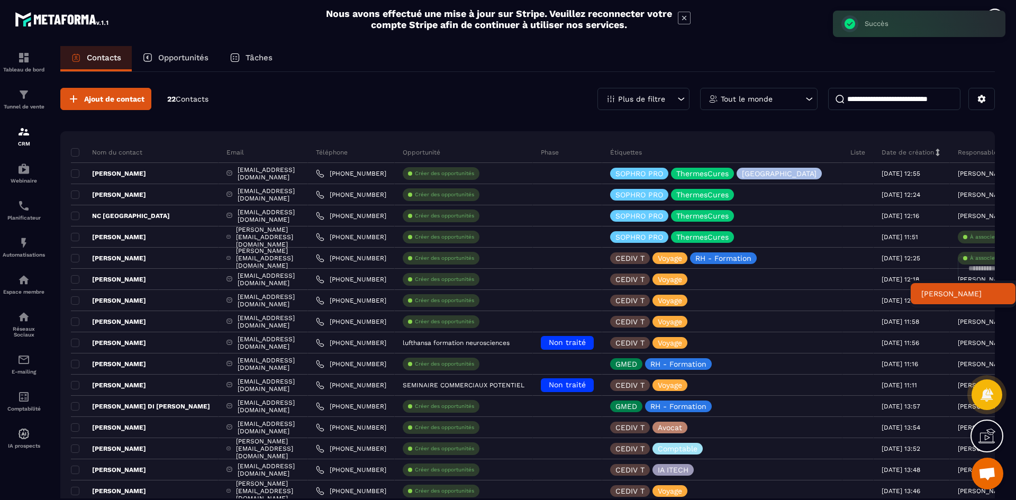
click at [951, 291] on p "[PERSON_NAME]" at bounding box center [963, 293] width 84 height 11
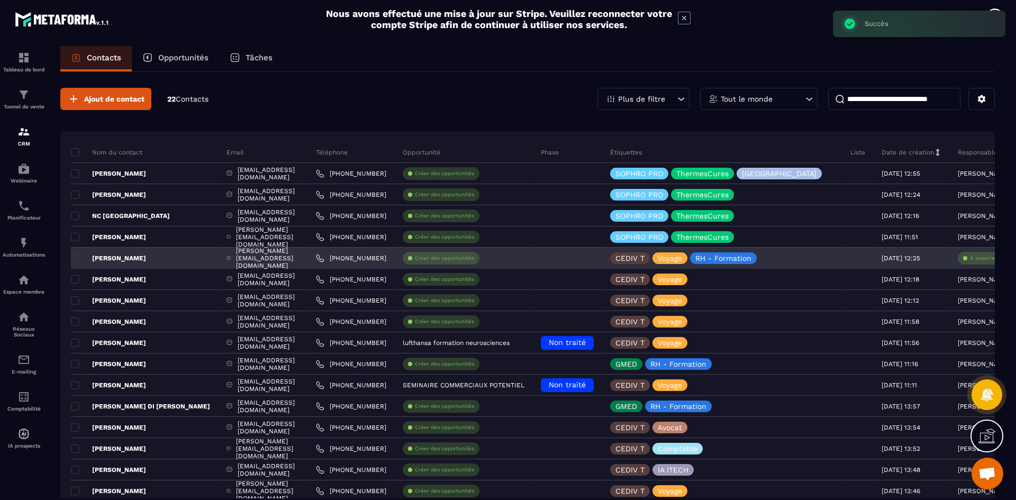
click at [970, 256] on p "À associe" at bounding box center [982, 258] width 25 height 7
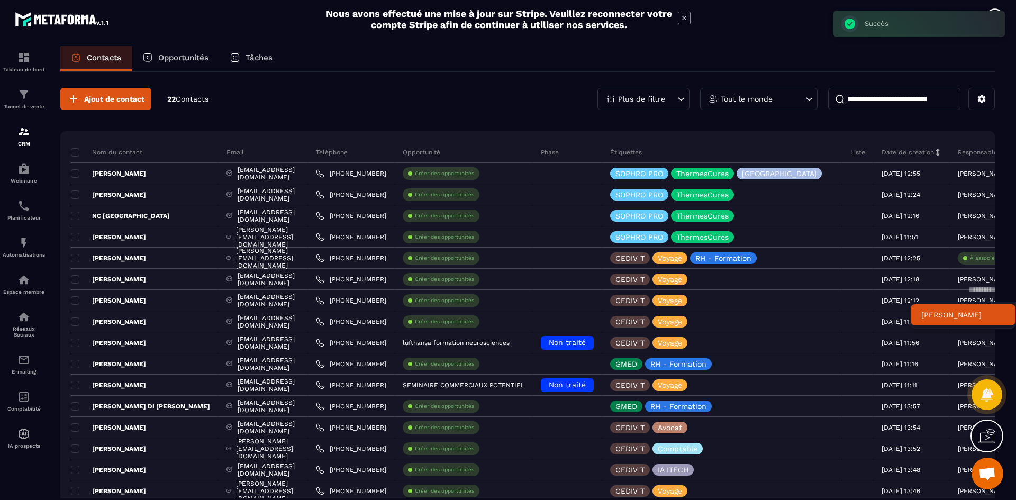
click at [957, 312] on p "[PERSON_NAME]" at bounding box center [963, 315] width 84 height 11
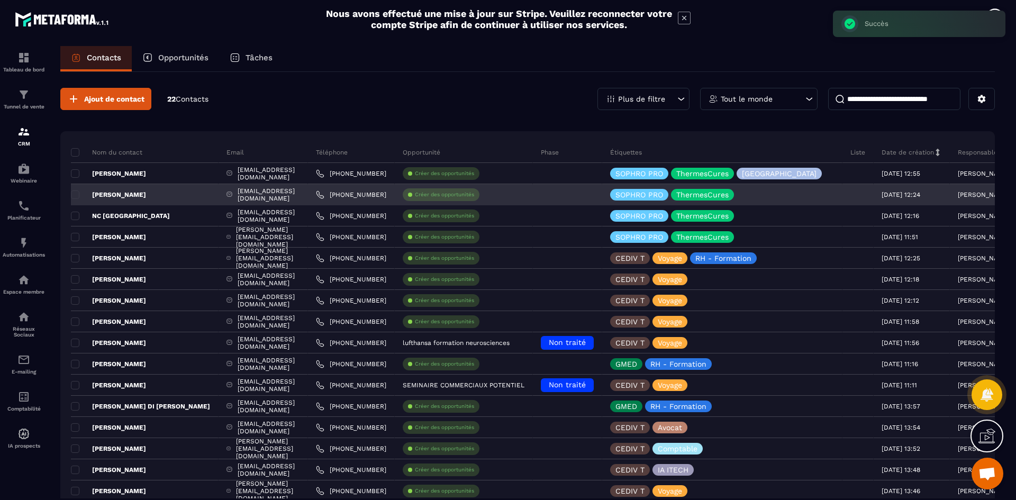
click at [134, 195] on p "[PERSON_NAME]" at bounding box center [108, 195] width 75 height 8
